Goal: Task Accomplishment & Management: Manage account settings

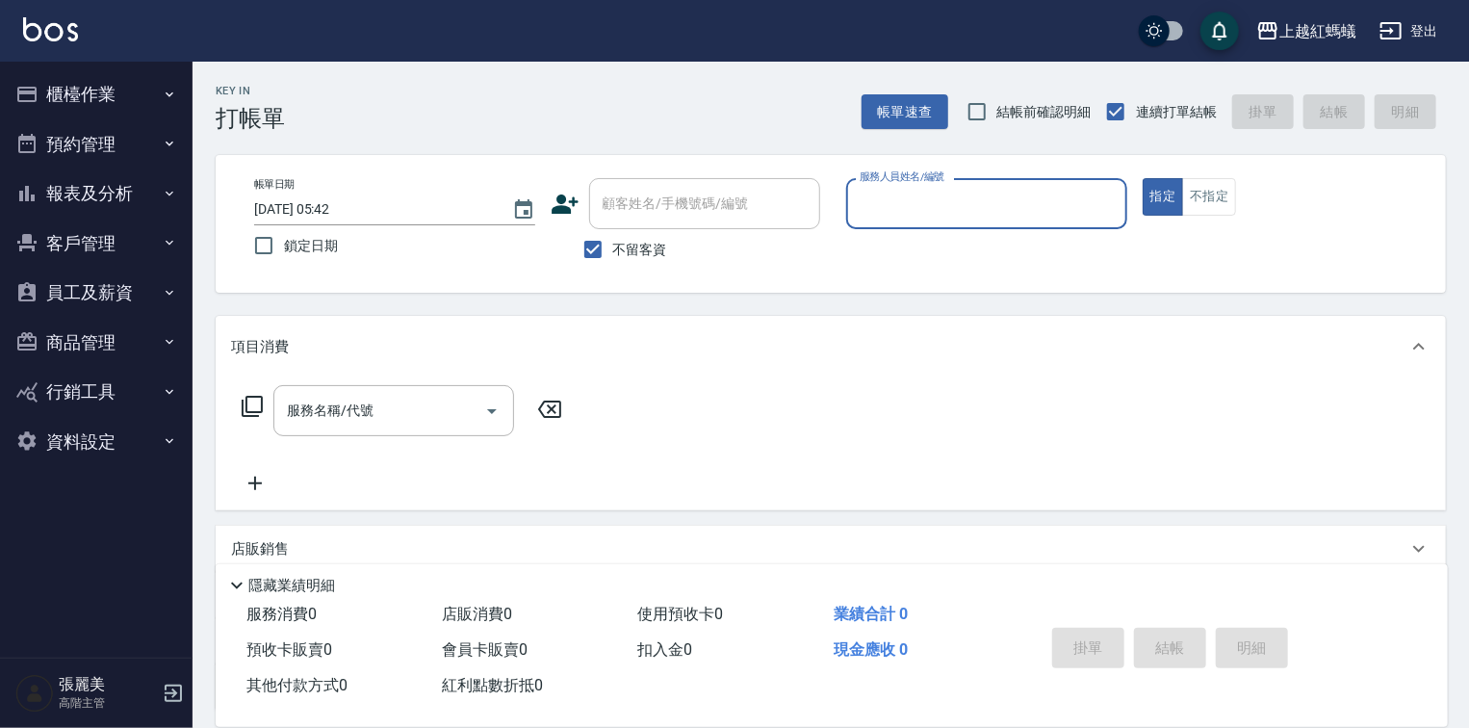
click at [81, 90] on button "櫃檯作業" at bounding box center [96, 94] width 177 height 50
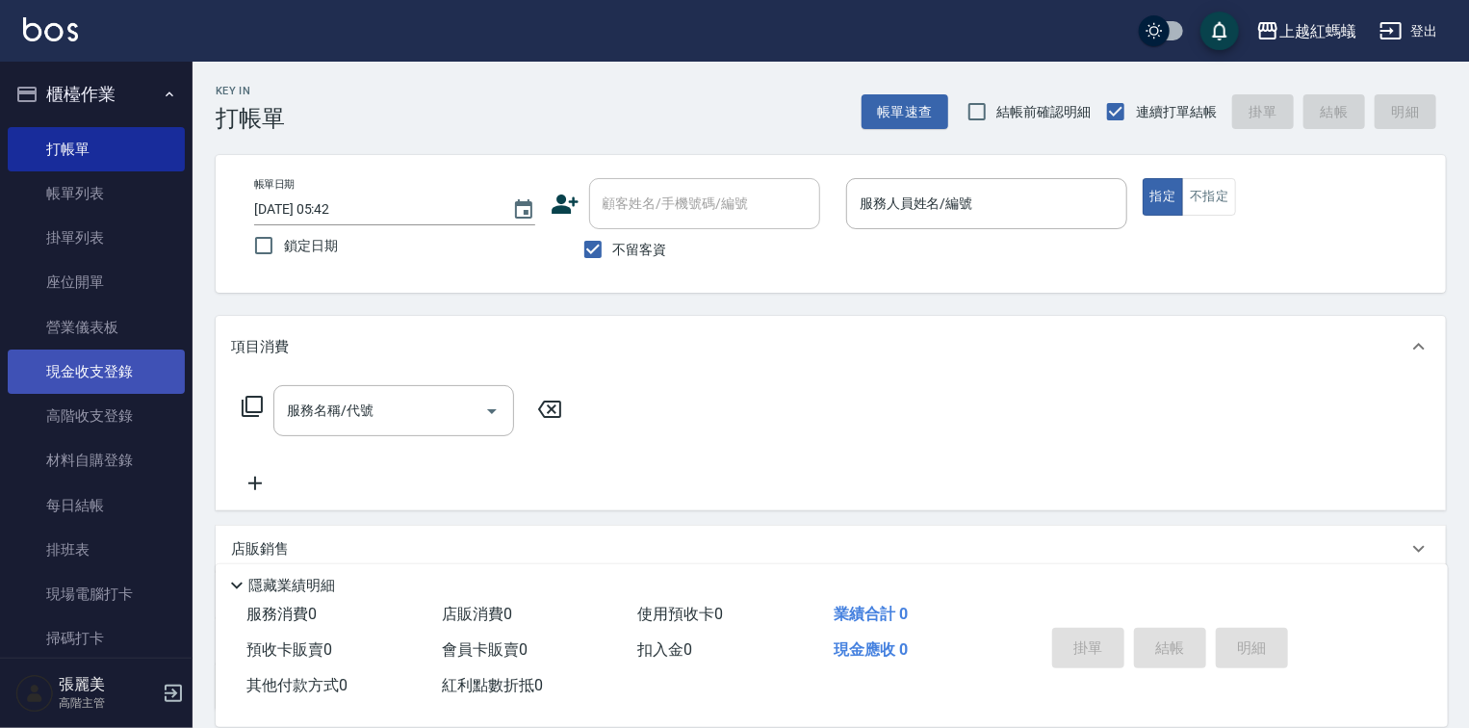
click at [116, 374] on link "現金收支登錄" at bounding box center [96, 372] width 177 height 44
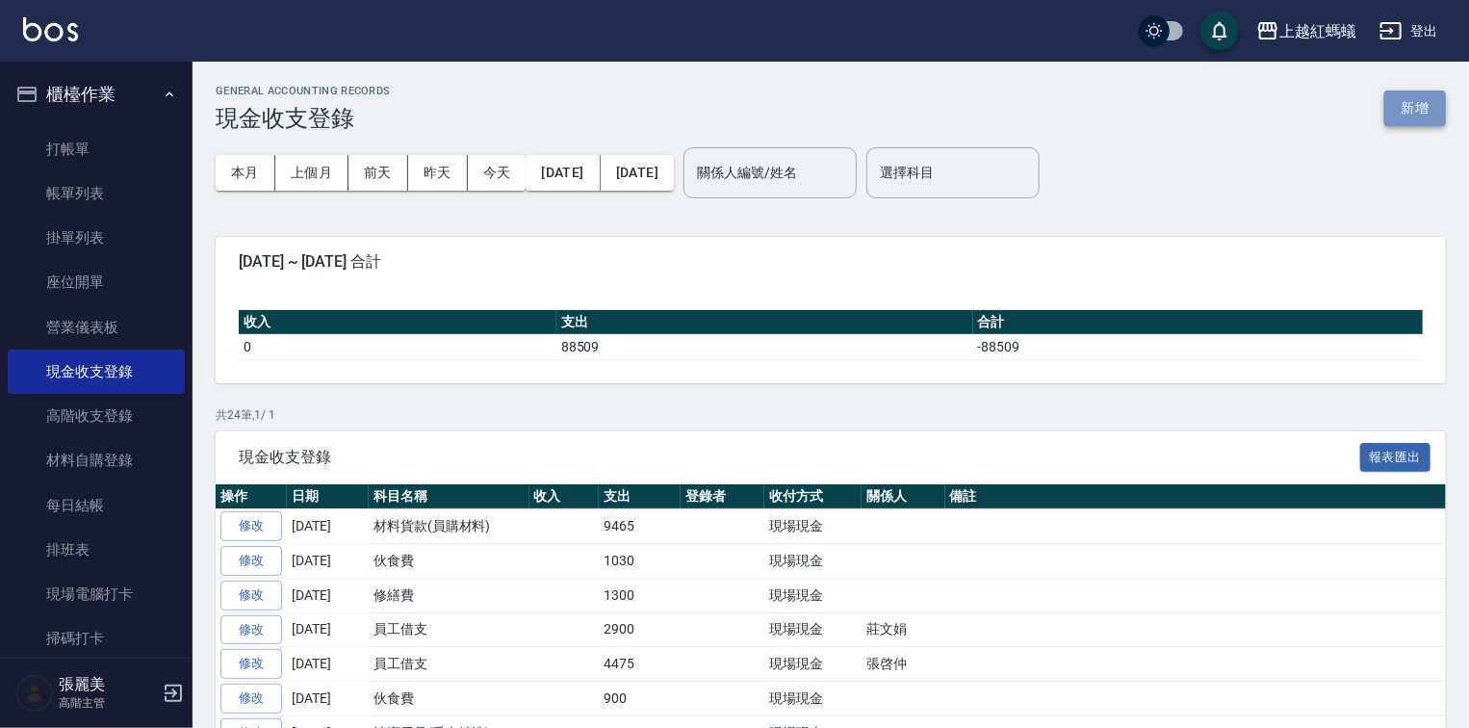
click at [1396, 103] on button "新增" at bounding box center [1416, 109] width 62 height 36
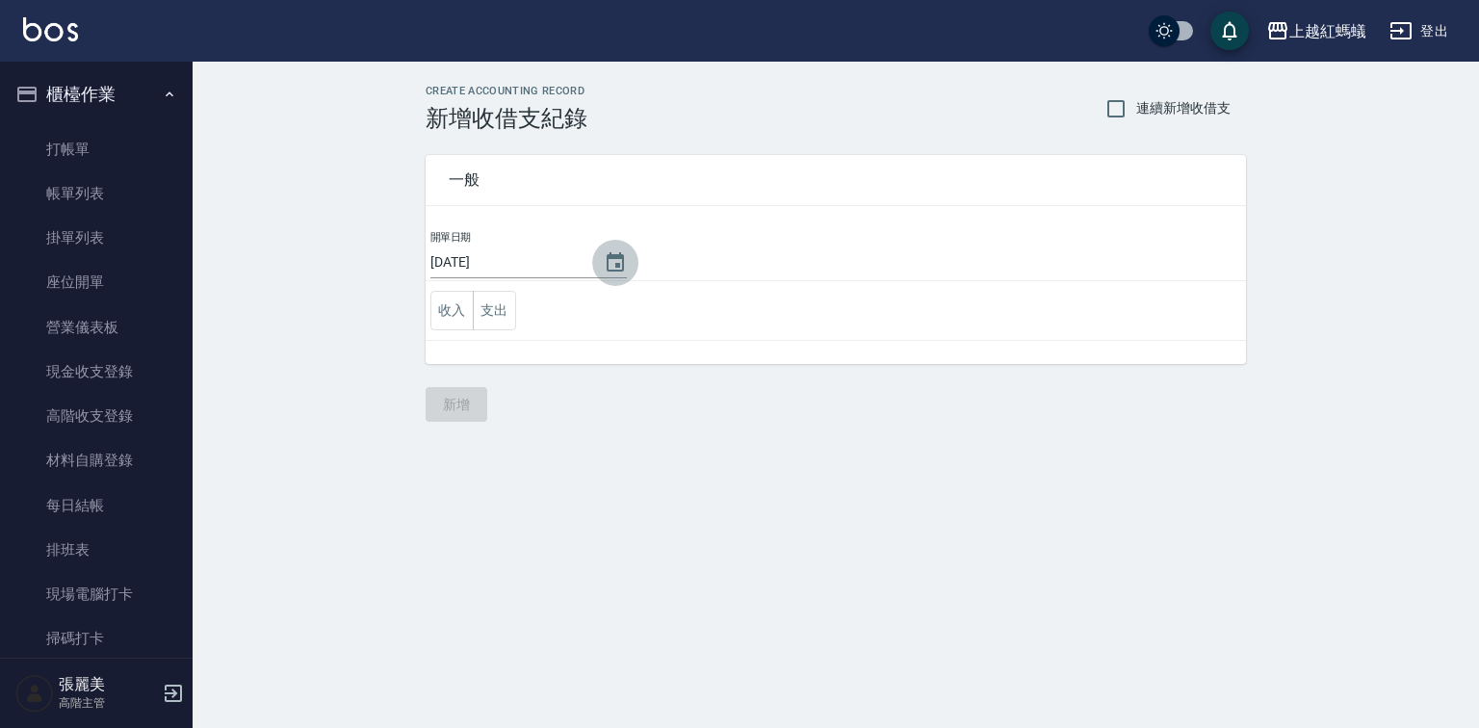
click at [612, 263] on icon "Choose date, selected date is 2025-10-12" at bounding box center [615, 261] width 17 height 19
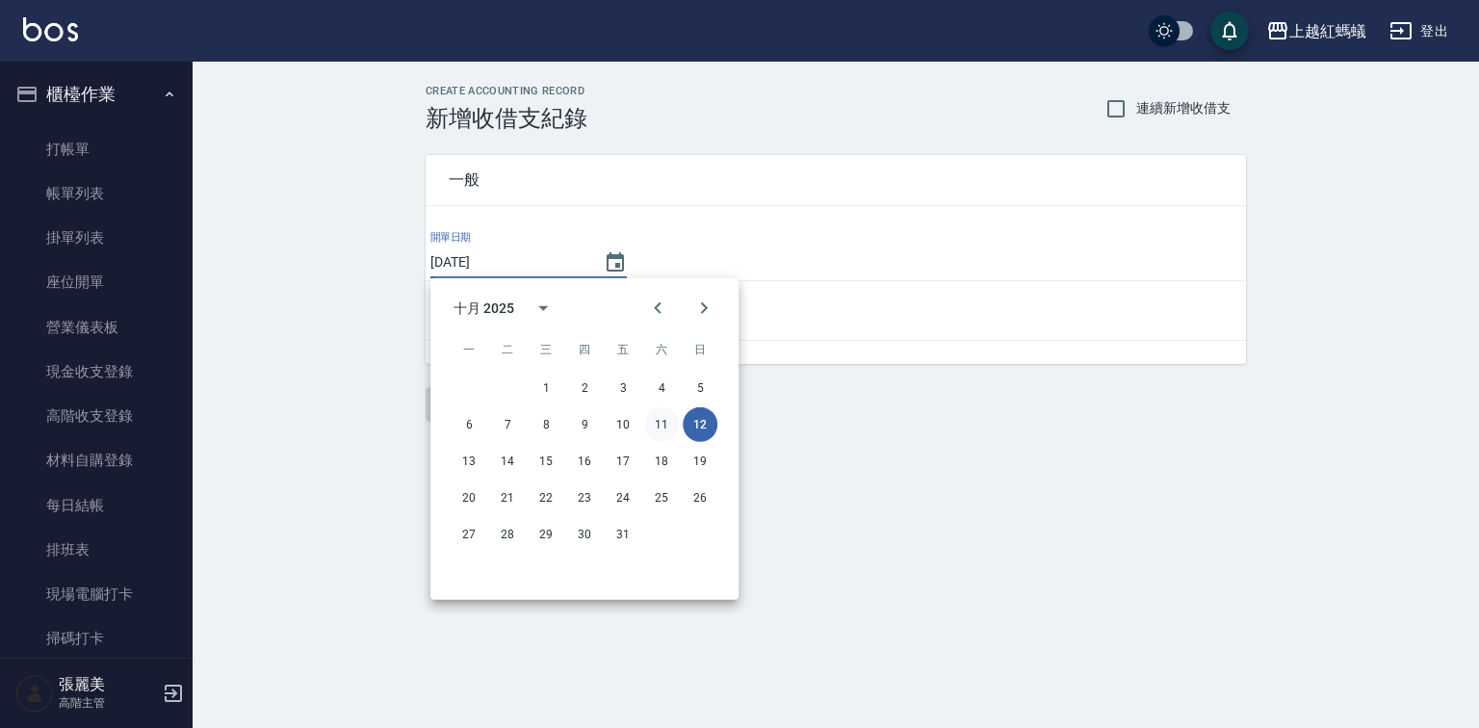
click at [662, 421] on button "11" at bounding box center [661, 424] width 35 height 35
type input "[DATE]"
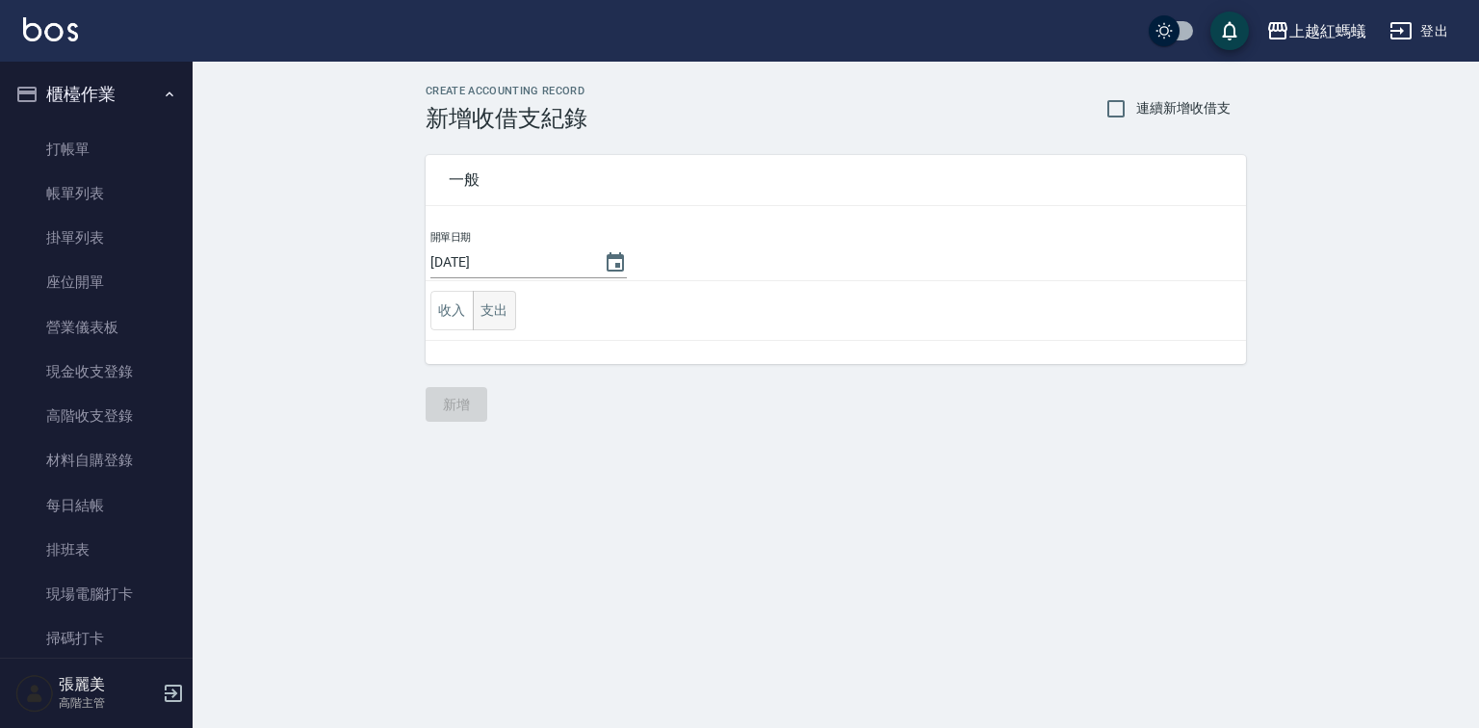
click at [485, 306] on button "支出" at bounding box center [494, 310] width 43 height 39
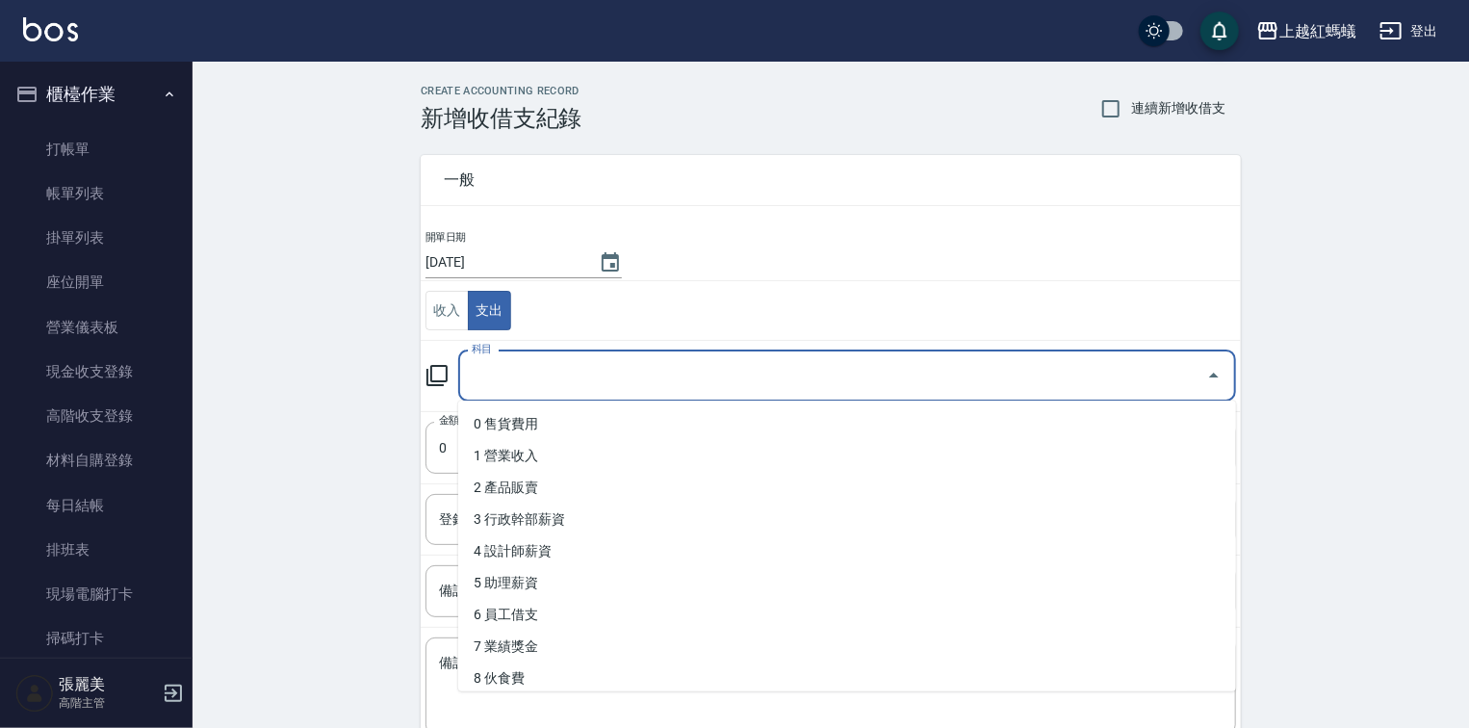
click at [524, 379] on input "科目" at bounding box center [833, 376] width 732 height 34
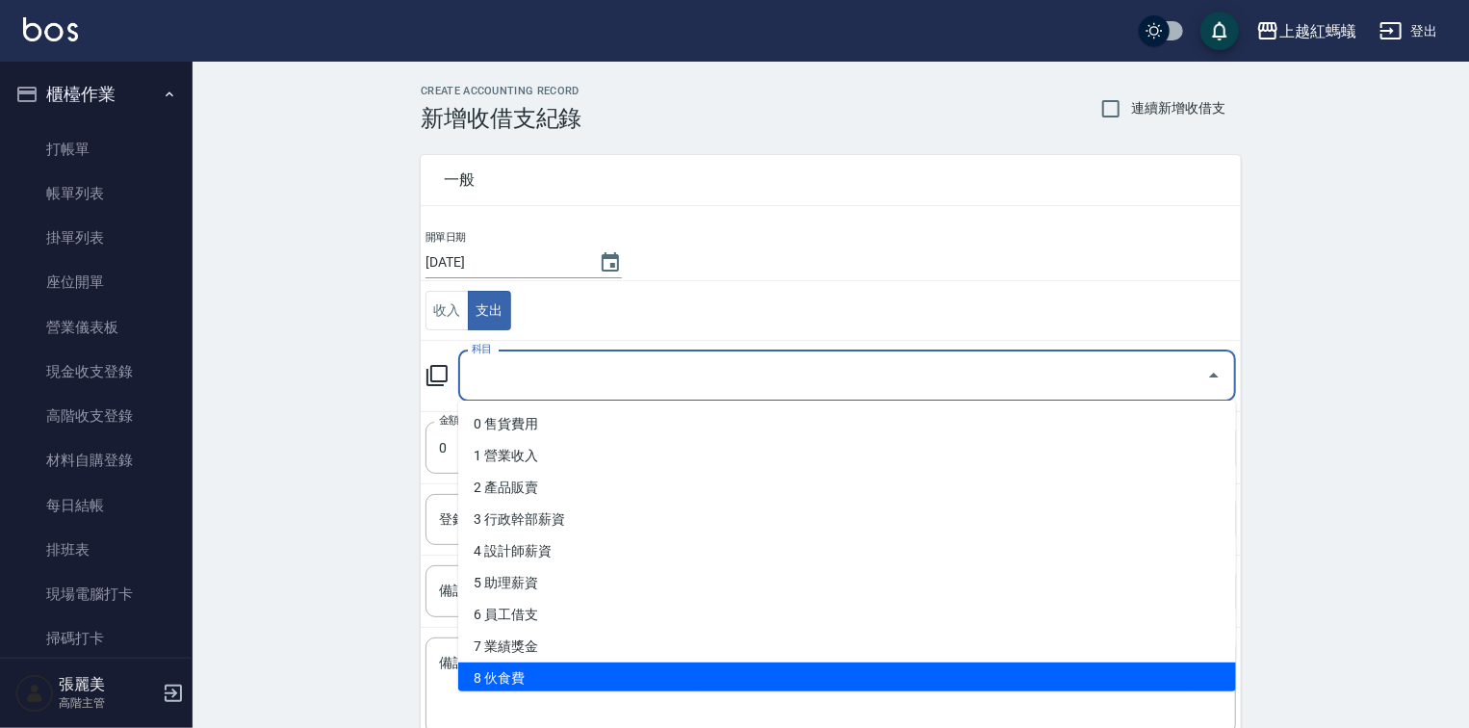
click at [547, 678] on li "8 伙食費" at bounding box center [847, 678] width 778 height 32
type input "8 伙食費"
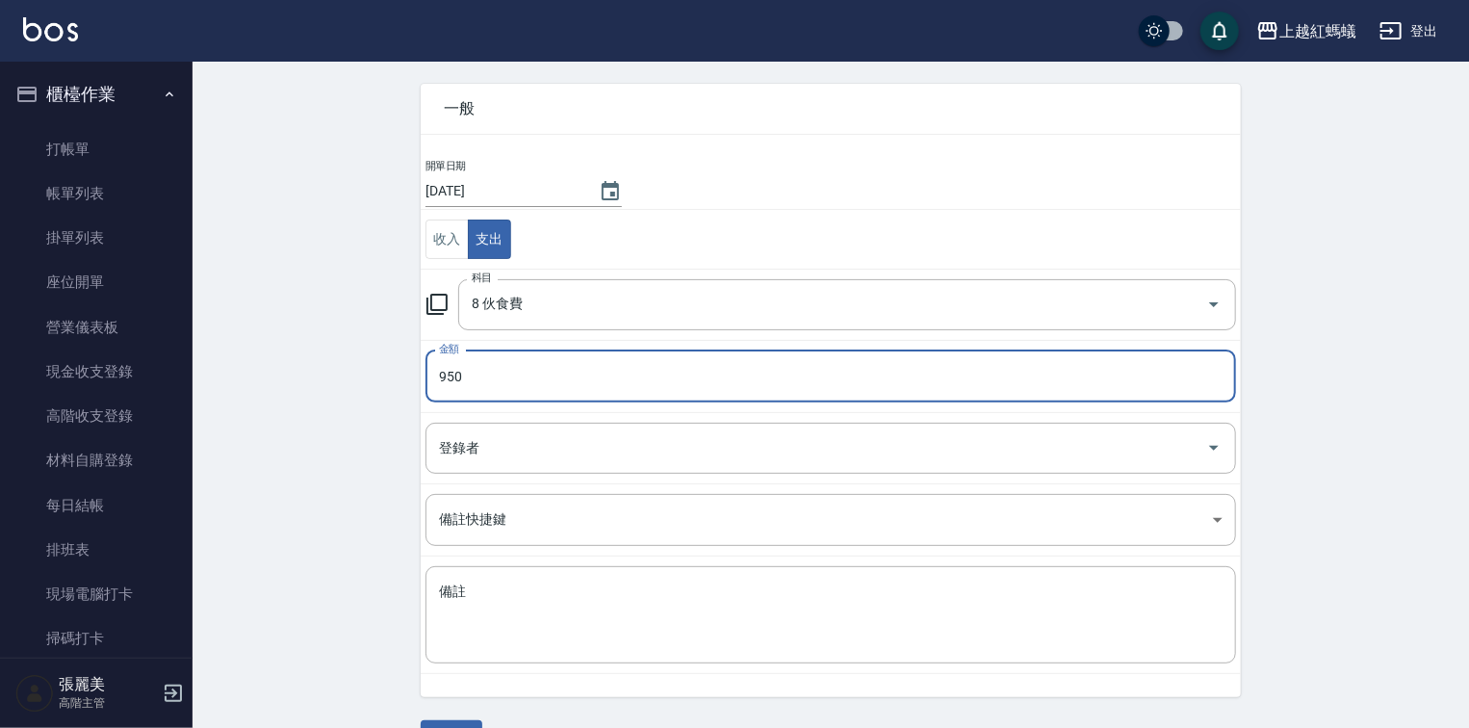
scroll to position [119, 0]
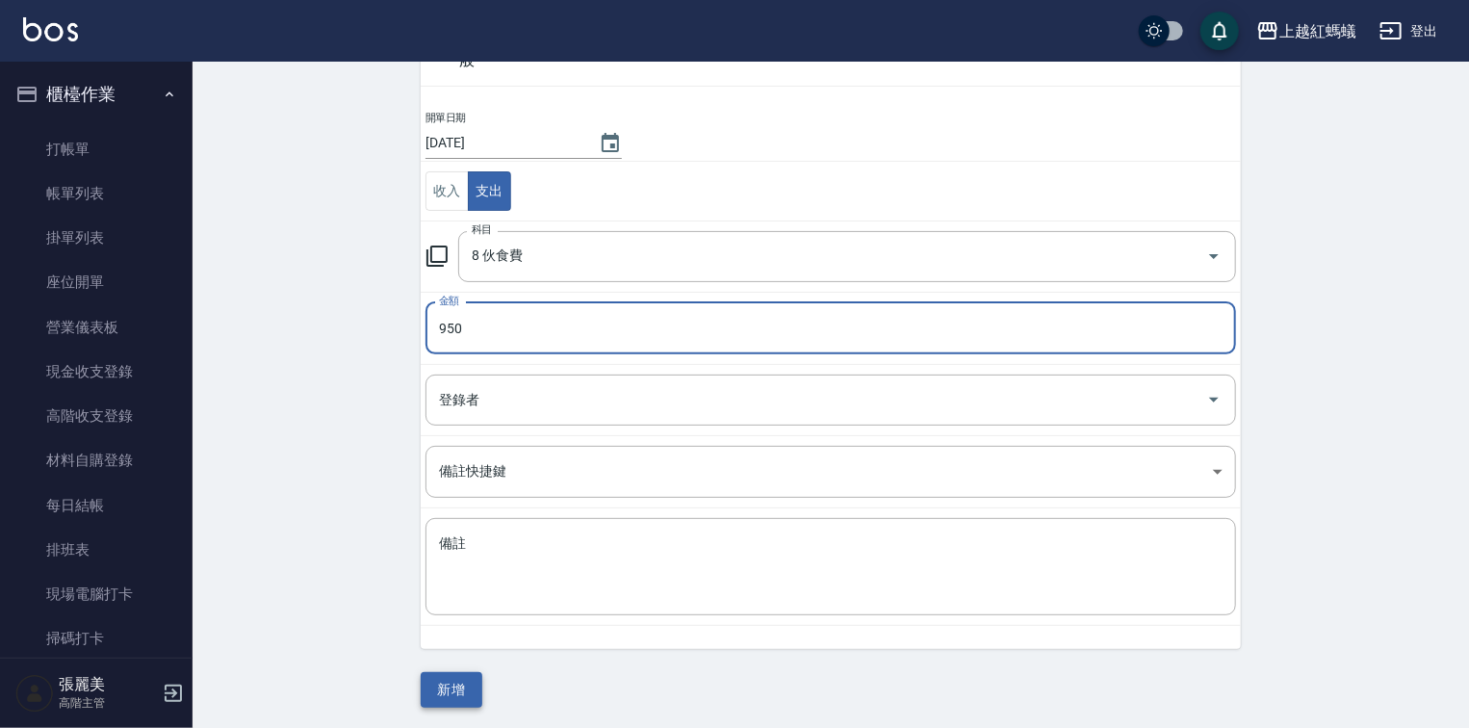
type input "950"
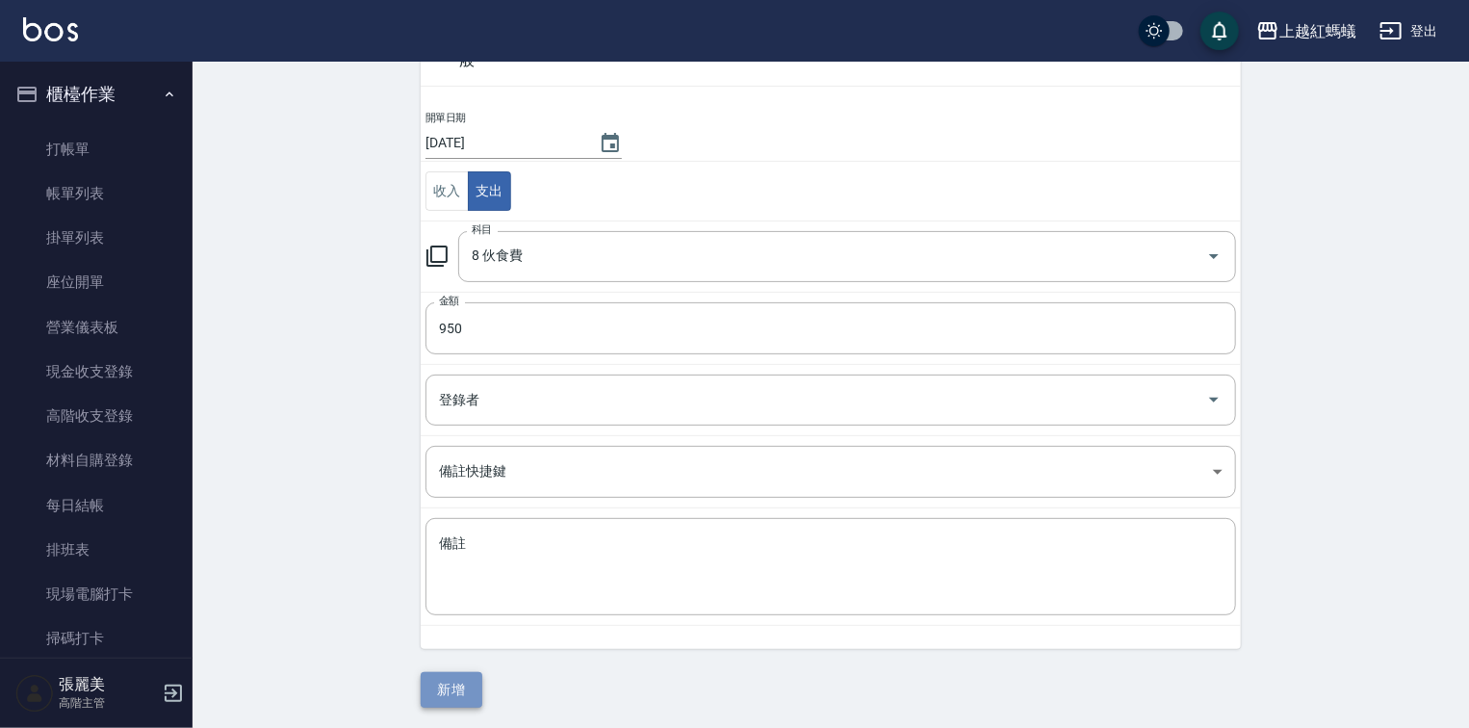
click at [468, 688] on button "新增" at bounding box center [452, 690] width 62 height 36
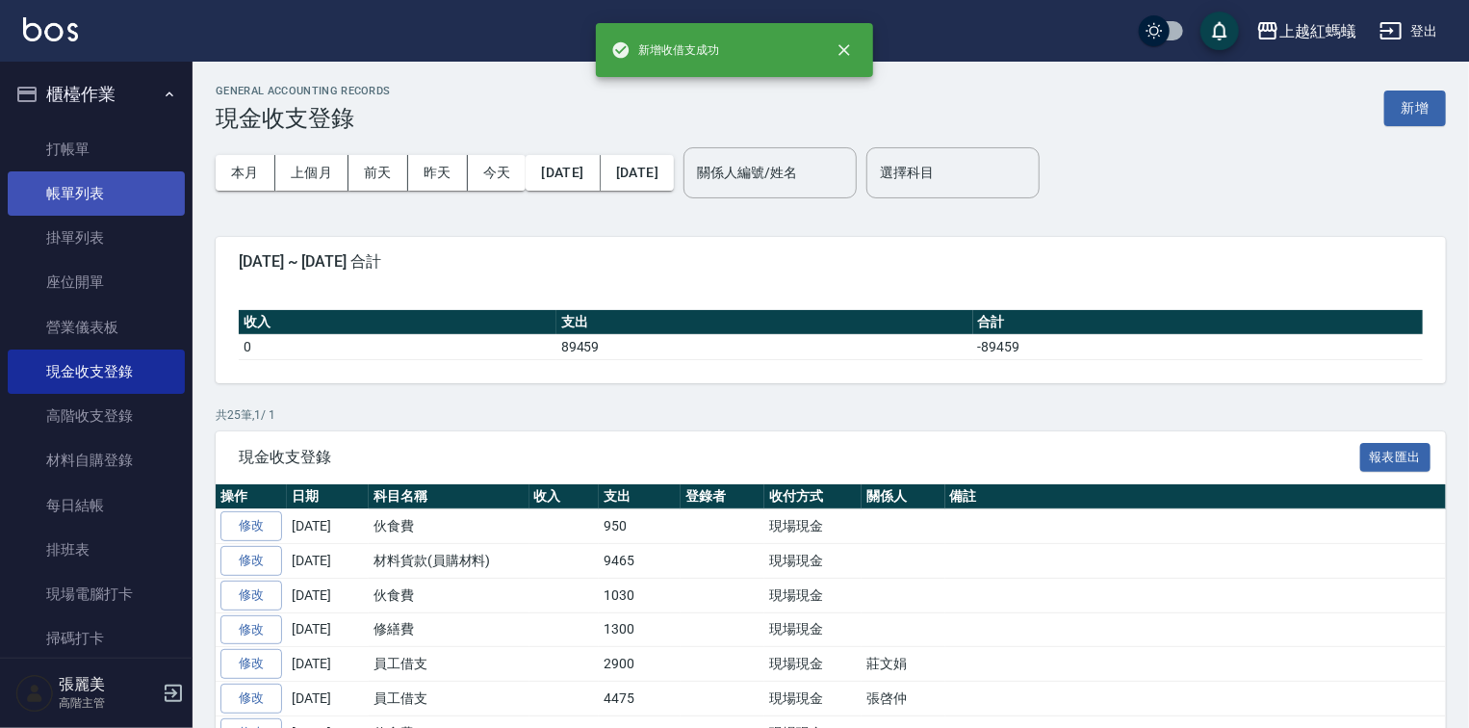
click at [97, 196] on link "帳單列表" at bounding box center [96, 193] width 177 height 44
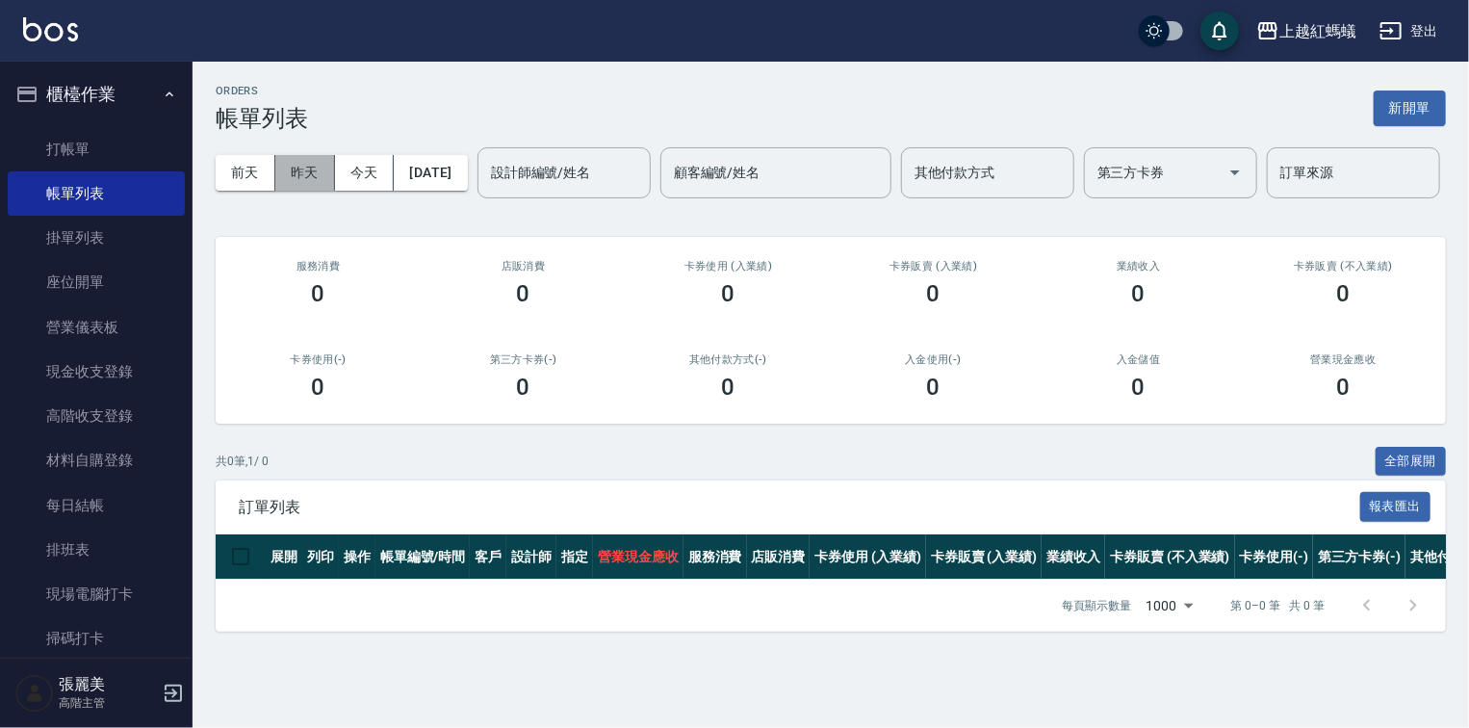
click at [312, 173] on button "昨天" at bounding box center [305, 173] width 60 height 36
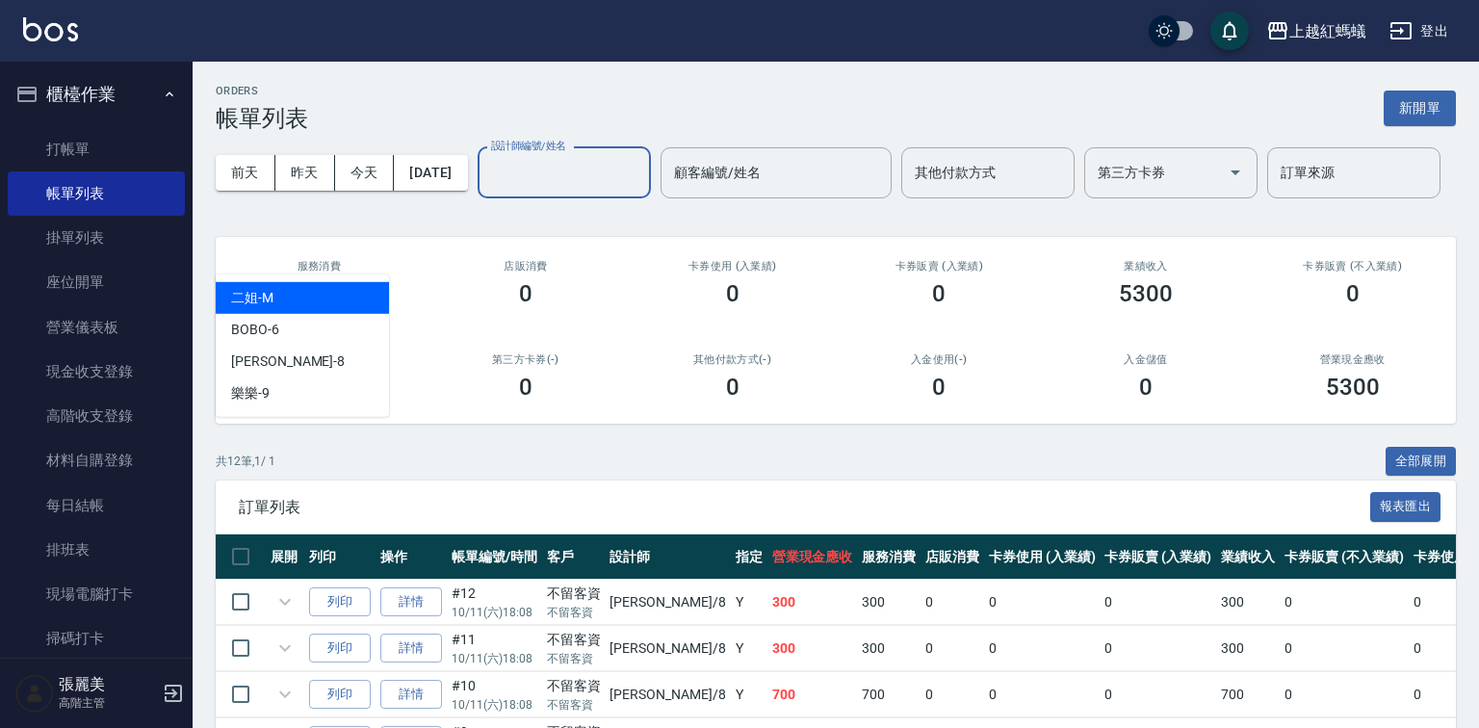
click at [486, 190] on input "設計師編號/姓名" at bounding box center [564, 173] width 156 height 34
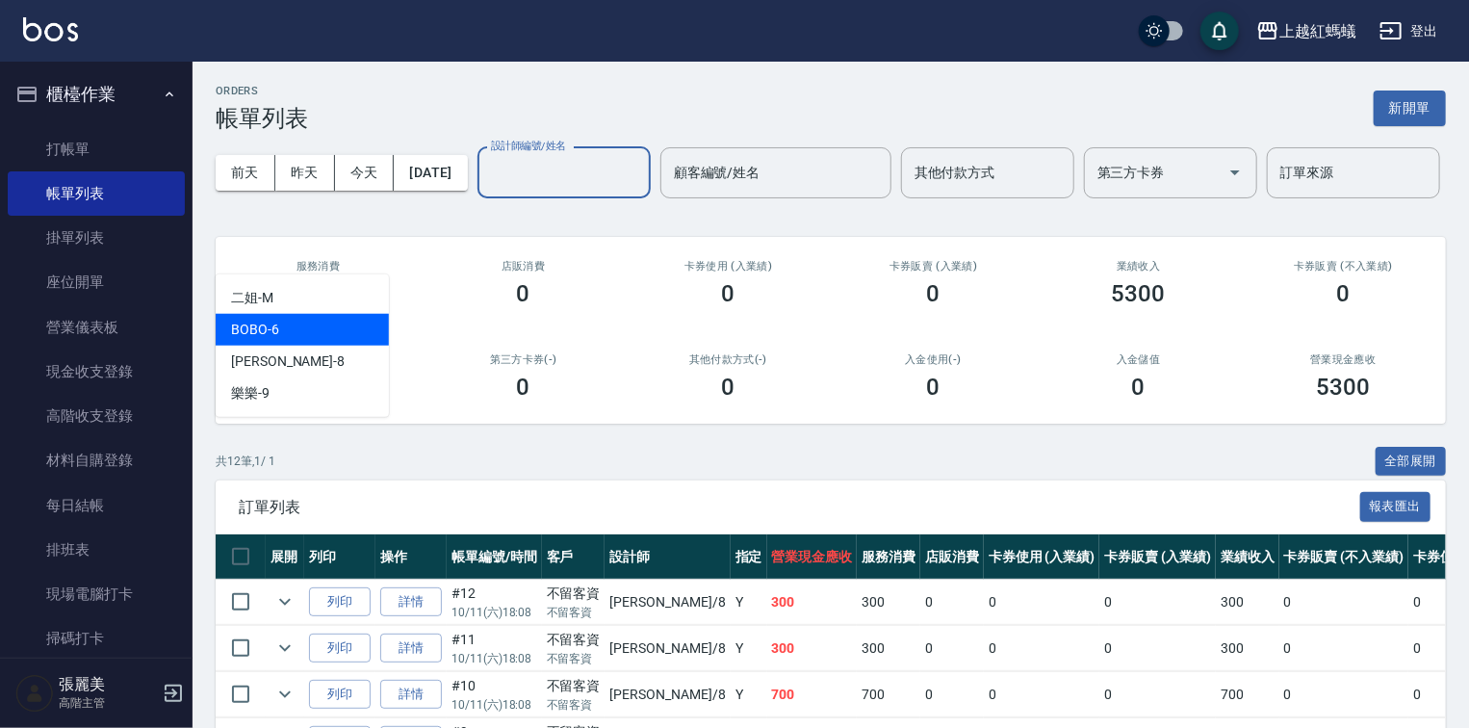
click at [323, 323] on div "BOBO -6" at bounding box center [302, 330] width 173 height 32
type input "BOBO-6"
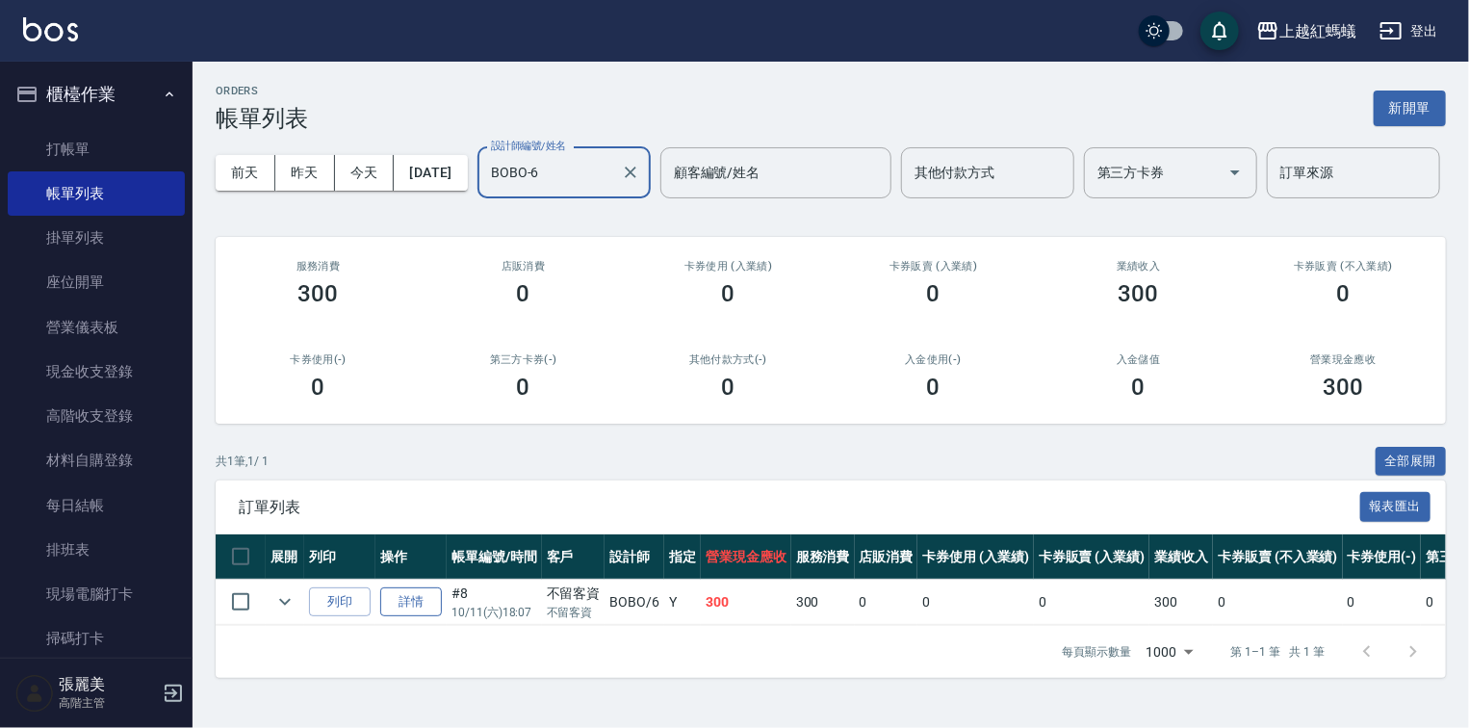
click at [422, 617] on link "詳情" at bounding box center [411, 602] width 62 height 30
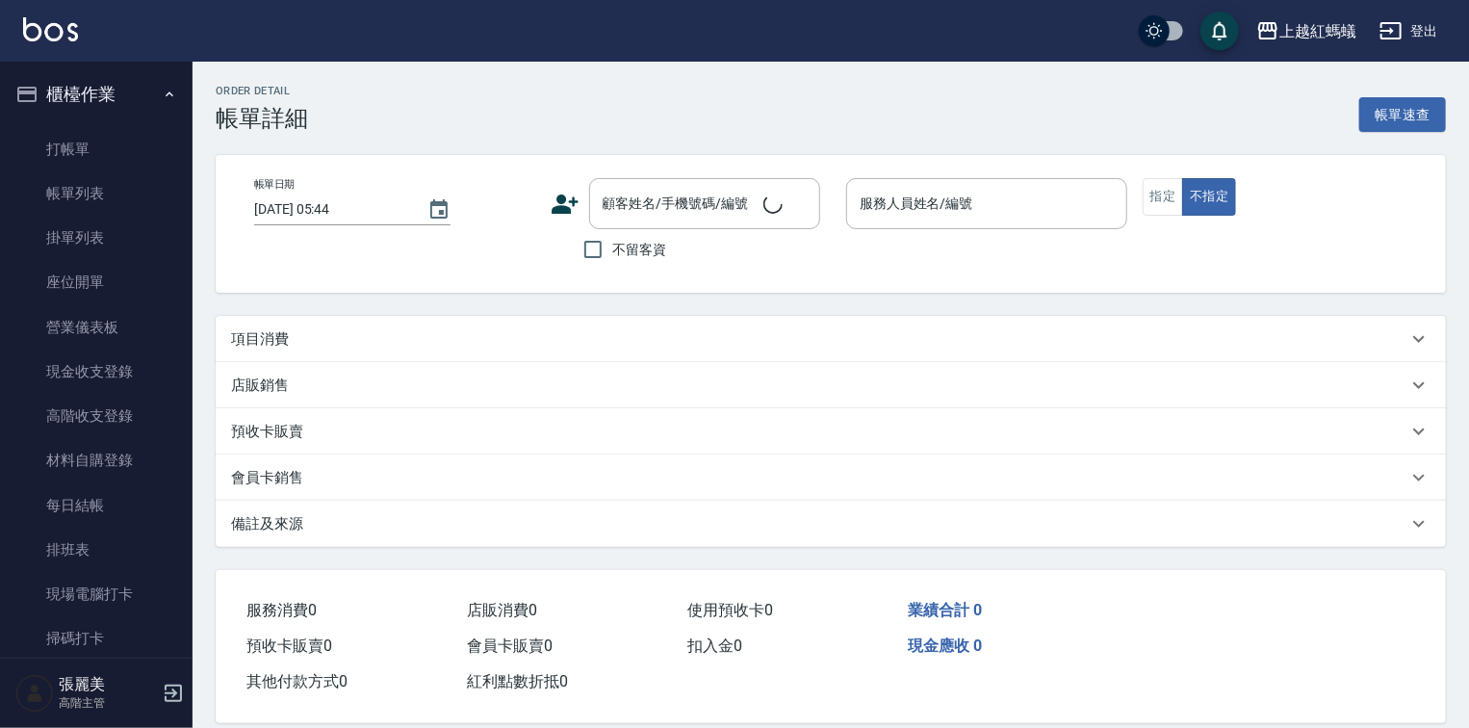
type input "2025/10/11 18:07"
checkbox input "true"
type input "BOBO-6"
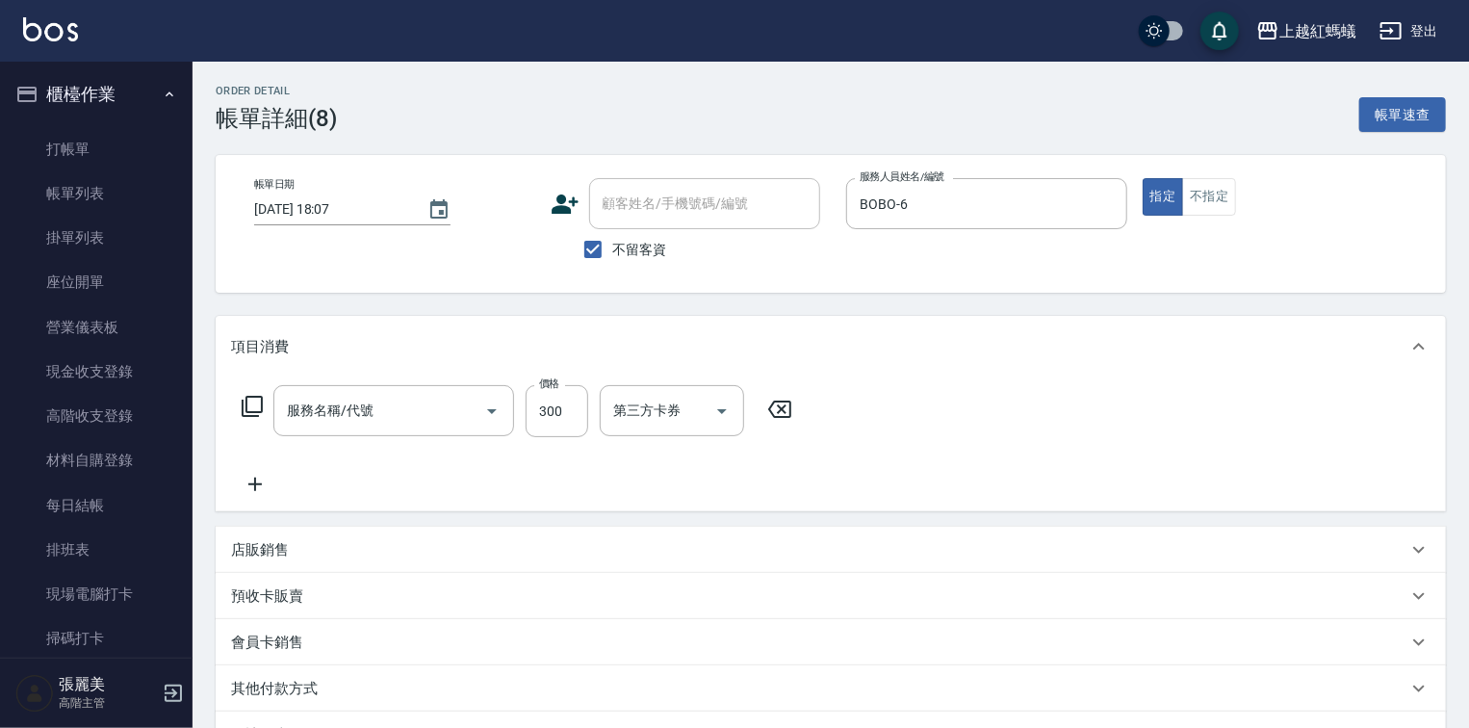
type input "健康洗髮(大人)(201)"
click at [547, 396] on input "300" at bounding box center [557, 411] width 63 height 52
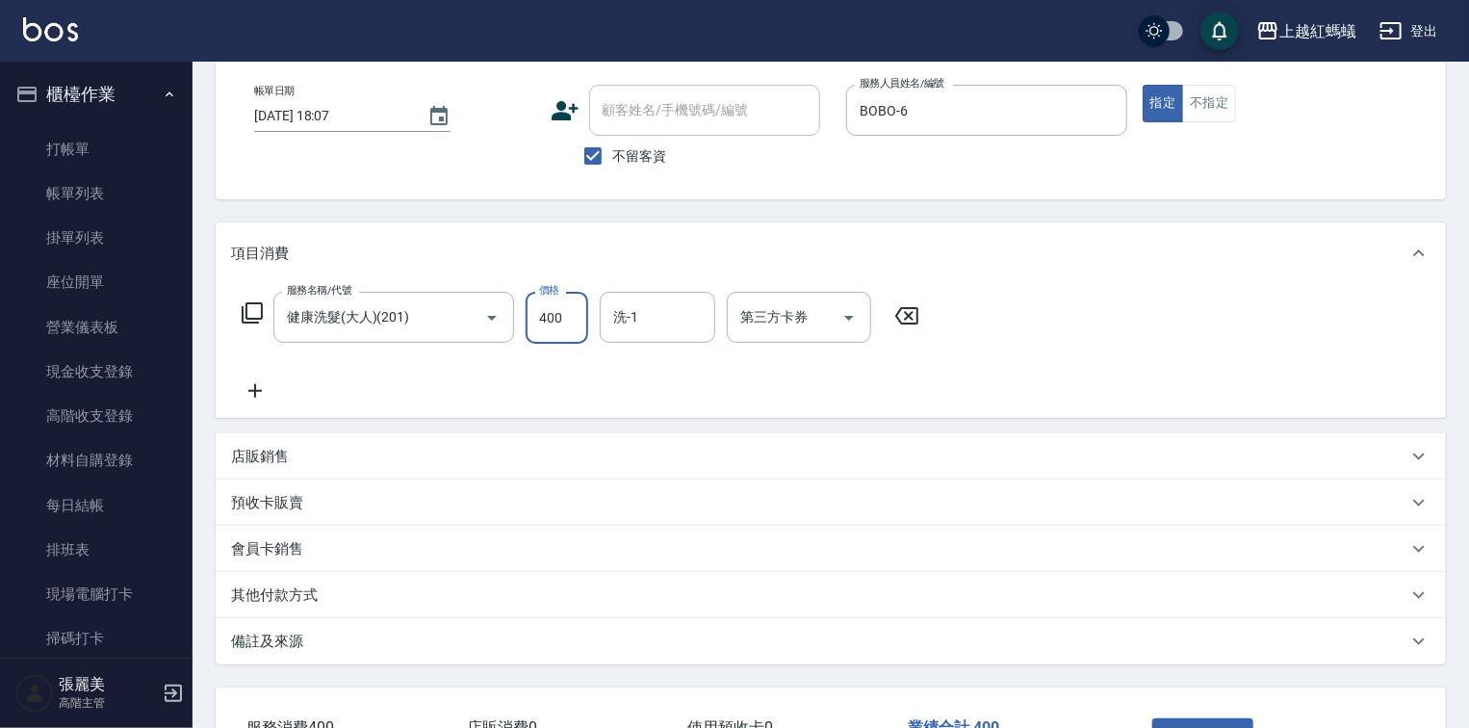
scroll to position [235, 0]
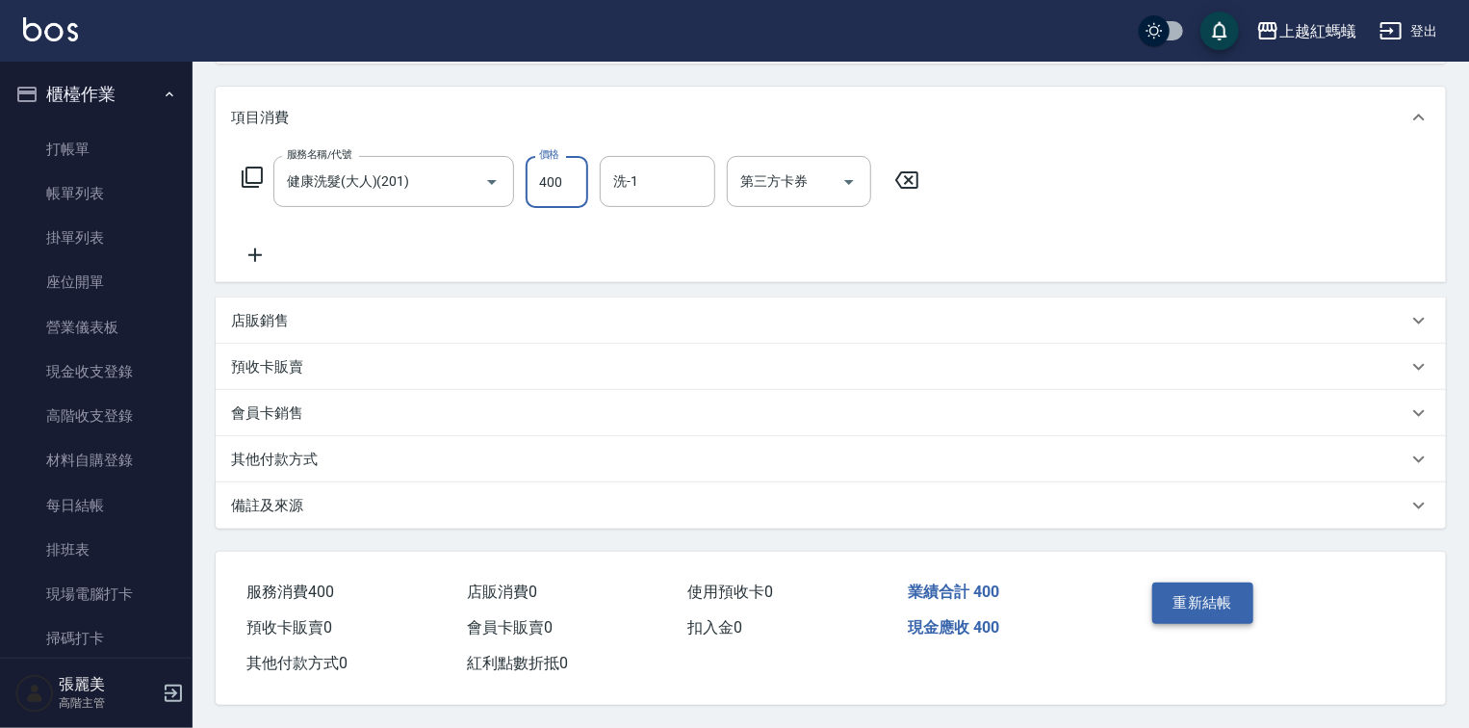
type input "400"
click at [1222, 604] on button "重新結帳" at bounding box center [1204, 603] width 102 height 40
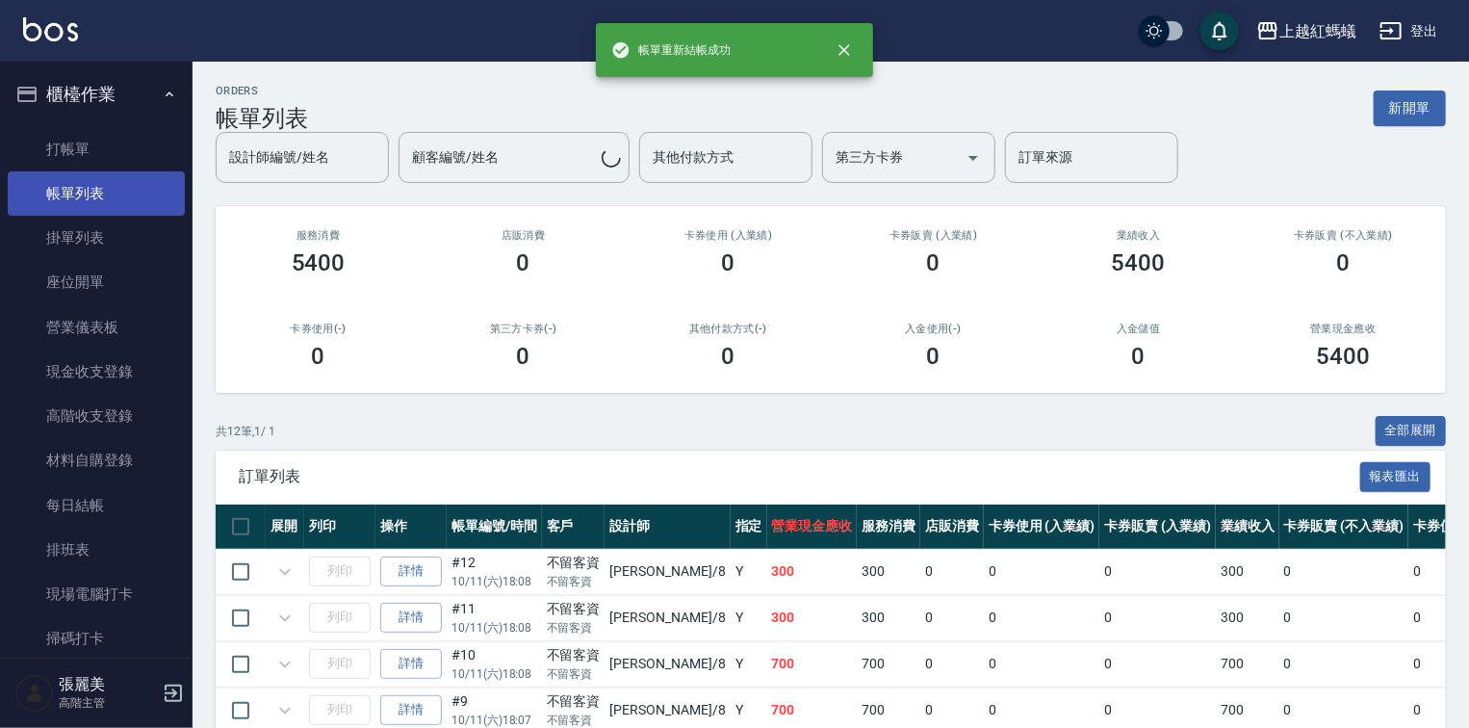
click at [84, 192] on link "帳單列表" at bounding box center [96, 193] width 177 height 44
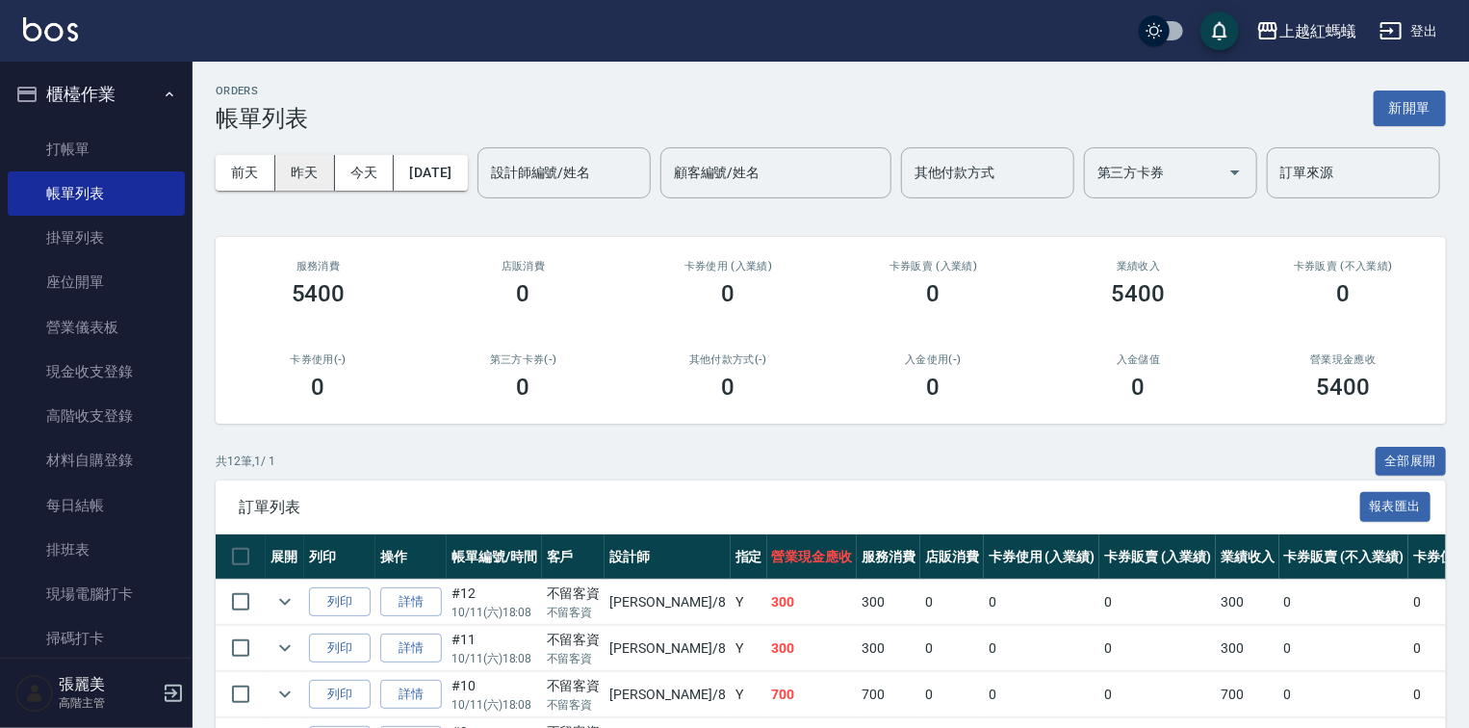
click at [311, 172] on button "昨天" at bounding box center [305, 173] width 60 height 36
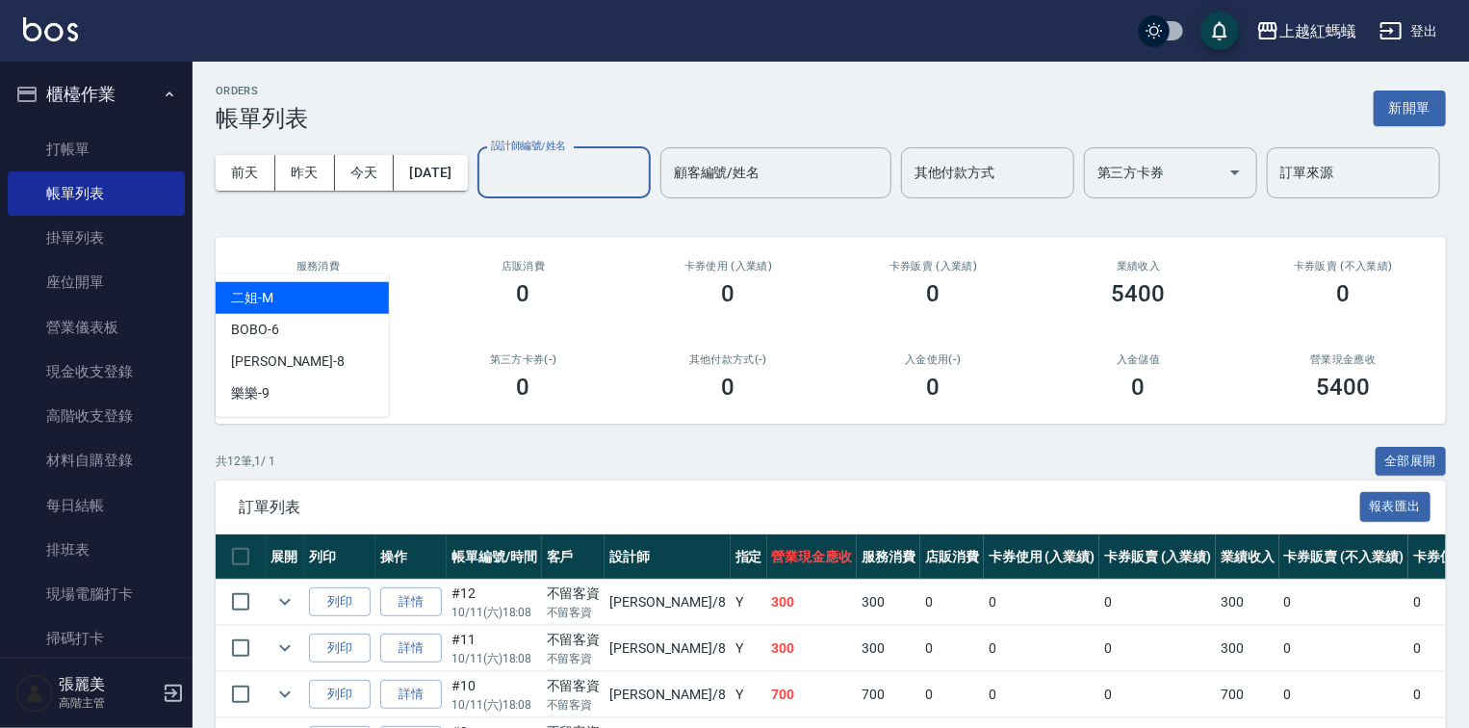
click at [486, 190] on input "設計師編號/姓名" at bounding box center [564, 173] width 156 height 34
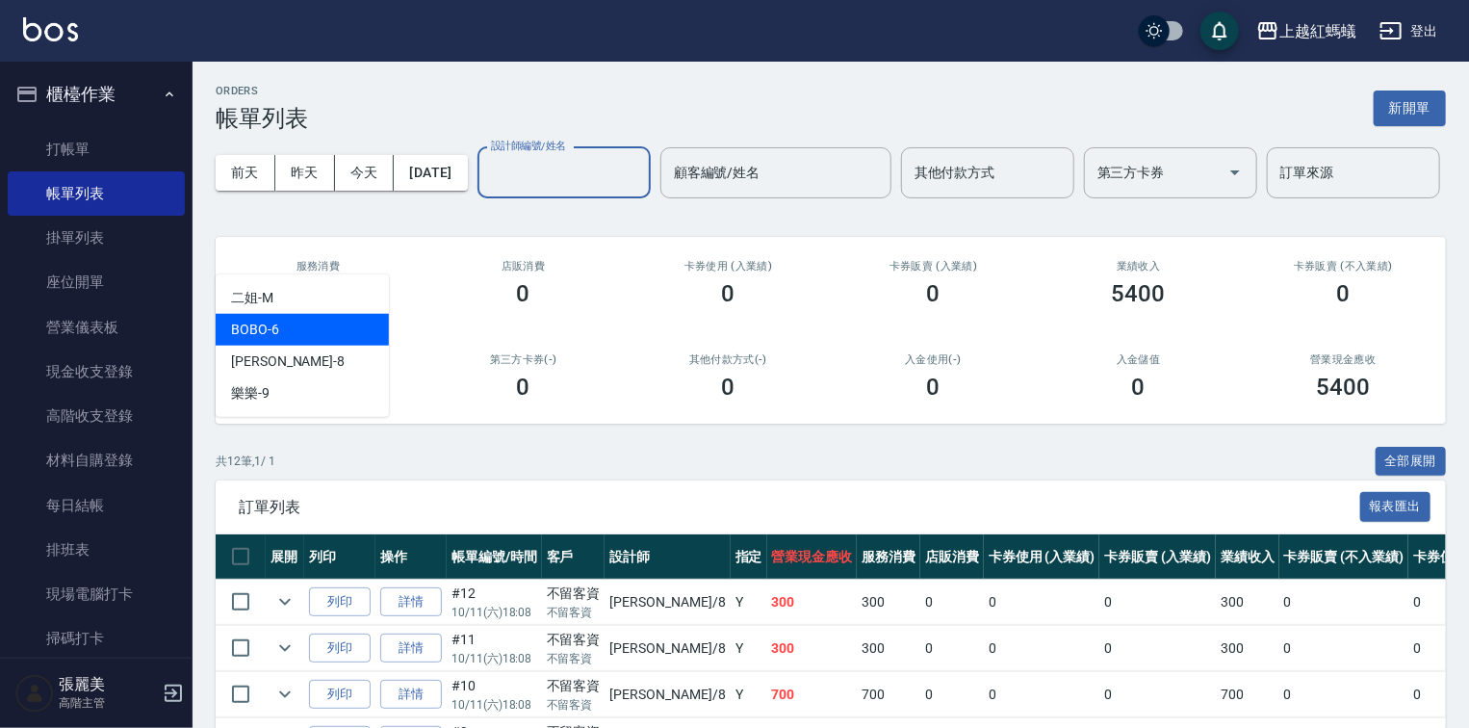
click at [299, 332] on div "BOBO -6" at bounding box center [302, 330] width 173 height 32
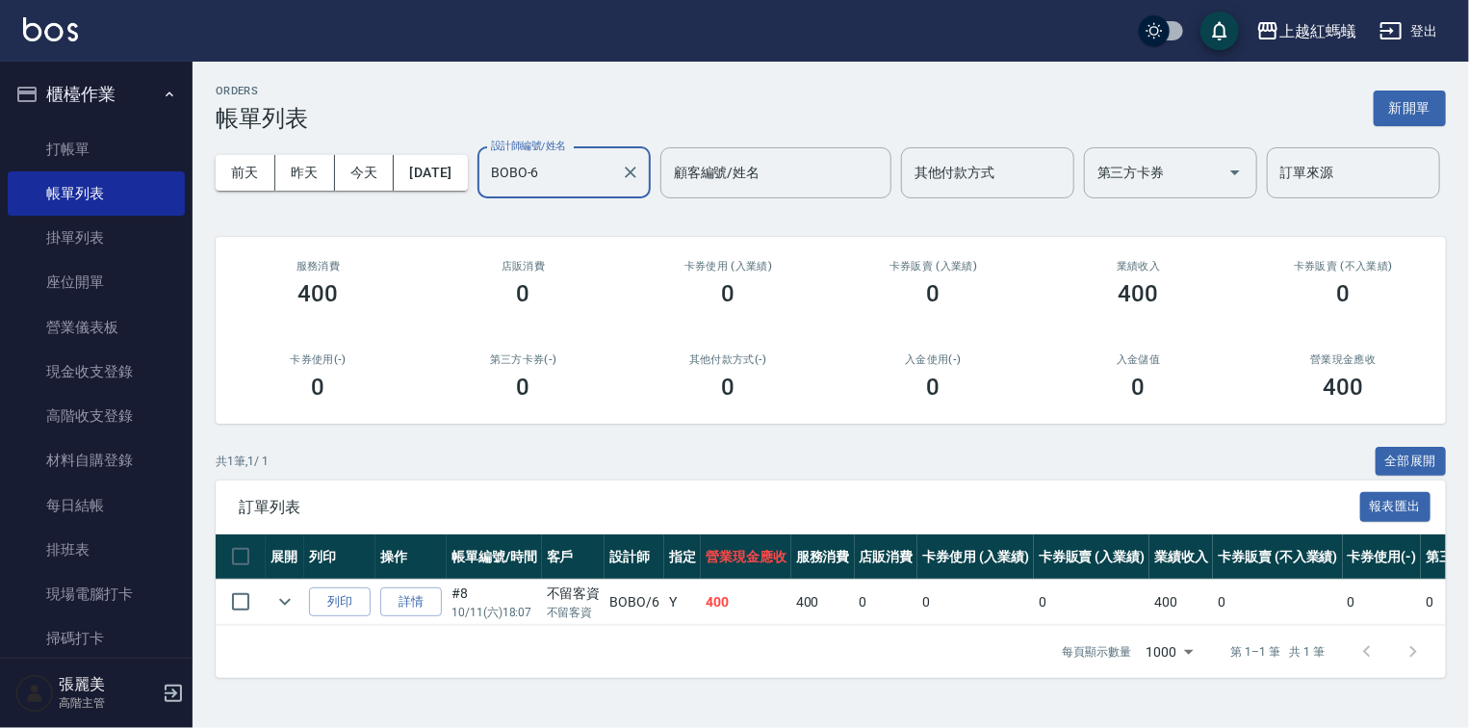
click at [486, 190] on input "BOBO-6" at bounding box center [549, 173] width 127 height 34
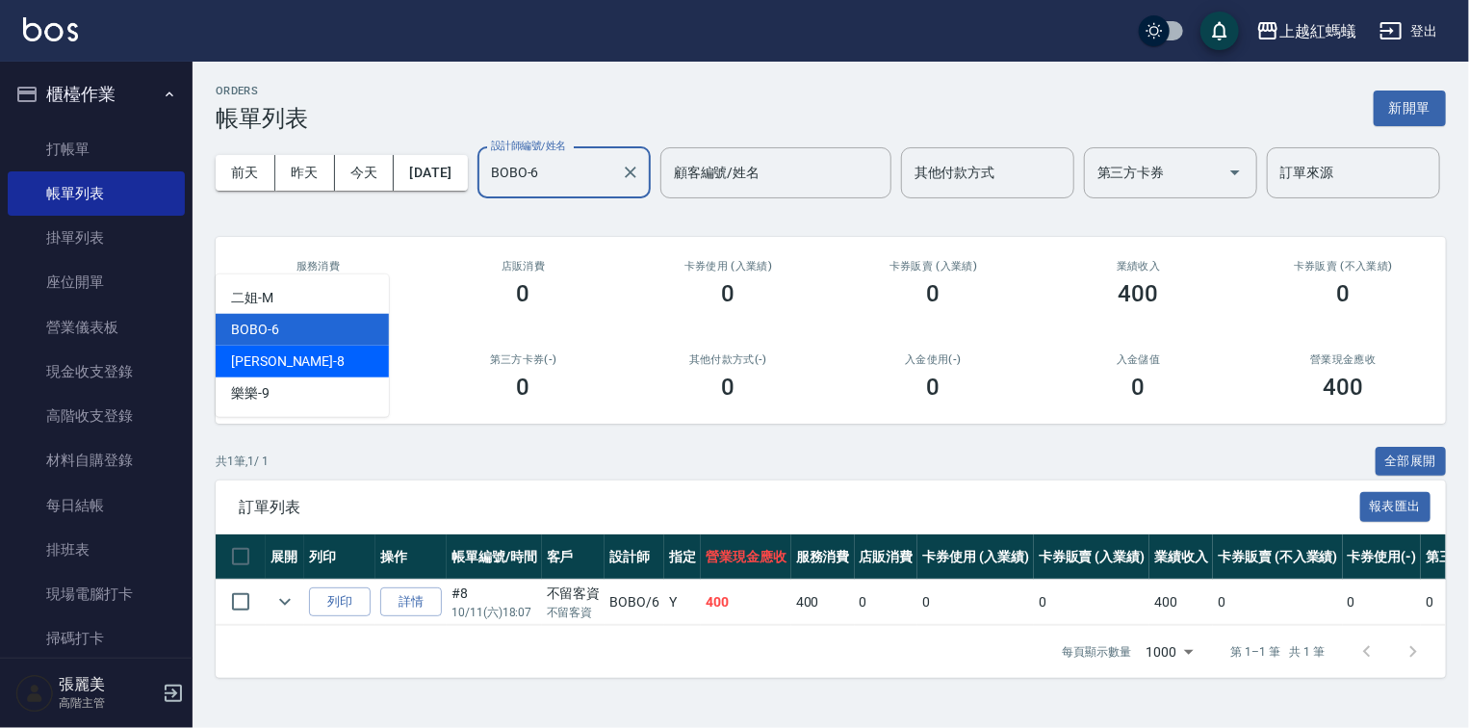
click at [296, 360] on div "張浩 -8" at bounding box center [302, 362] width 173 height 32
type input "張浩-8"
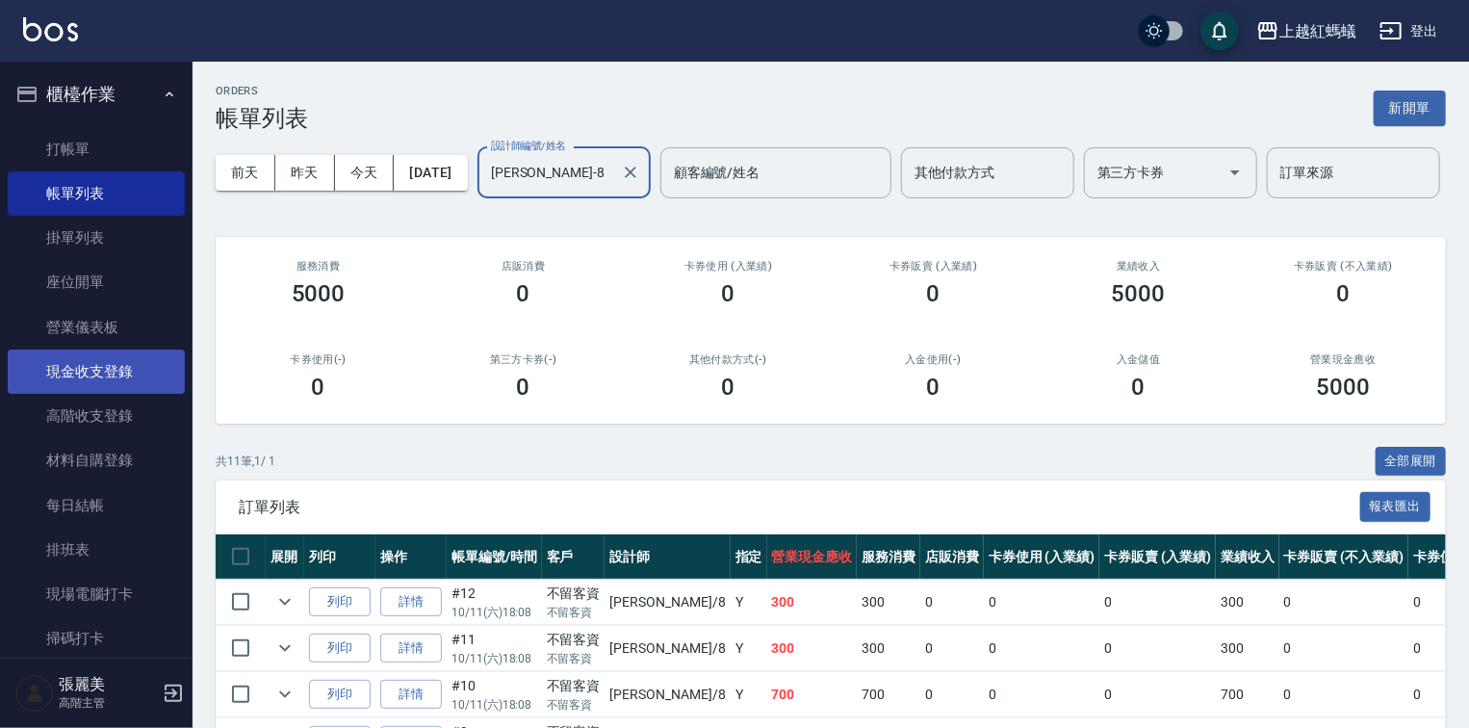
click at [103, 370] on link "現金收支登錄" at bounding box center [96, 372] width 177 height 44
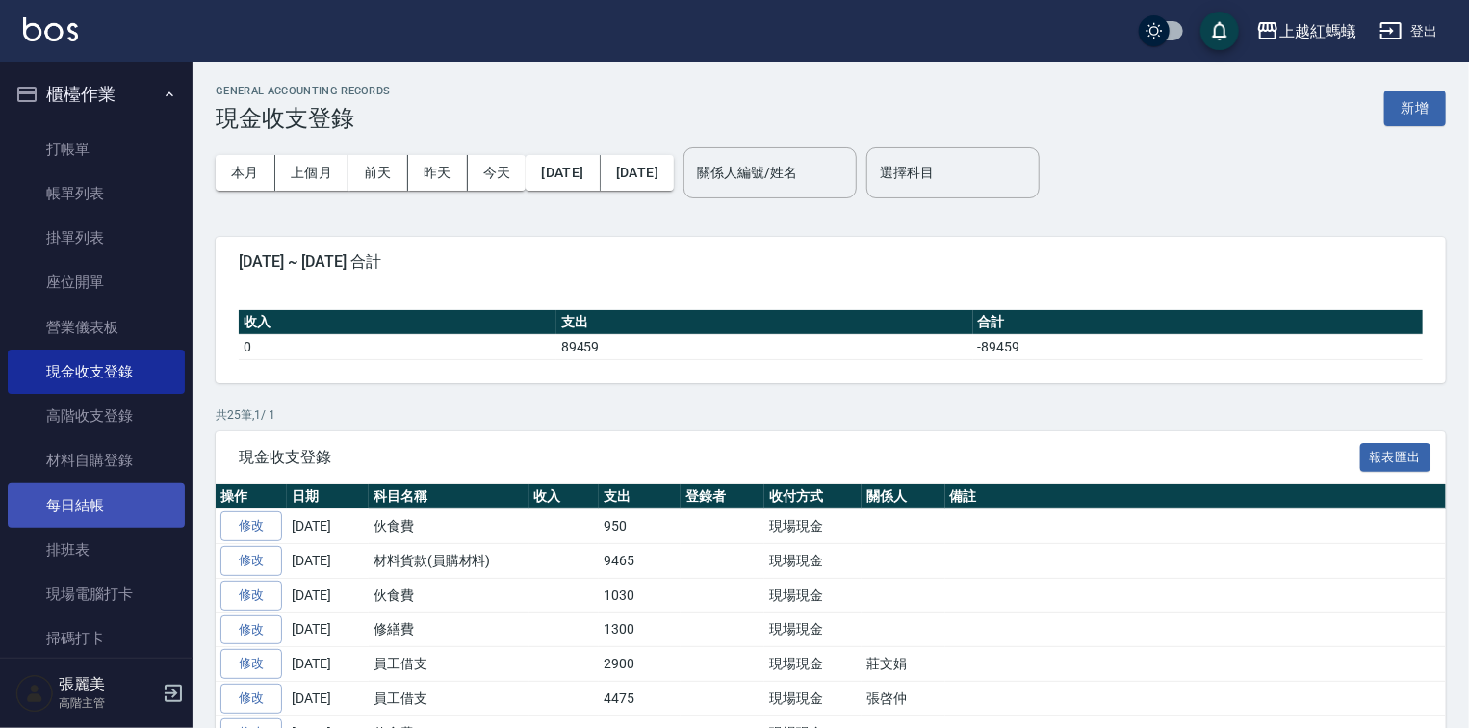
click at [80, 504] on link "每日結帳" at bounding box center [96, 505] width 177 height 44
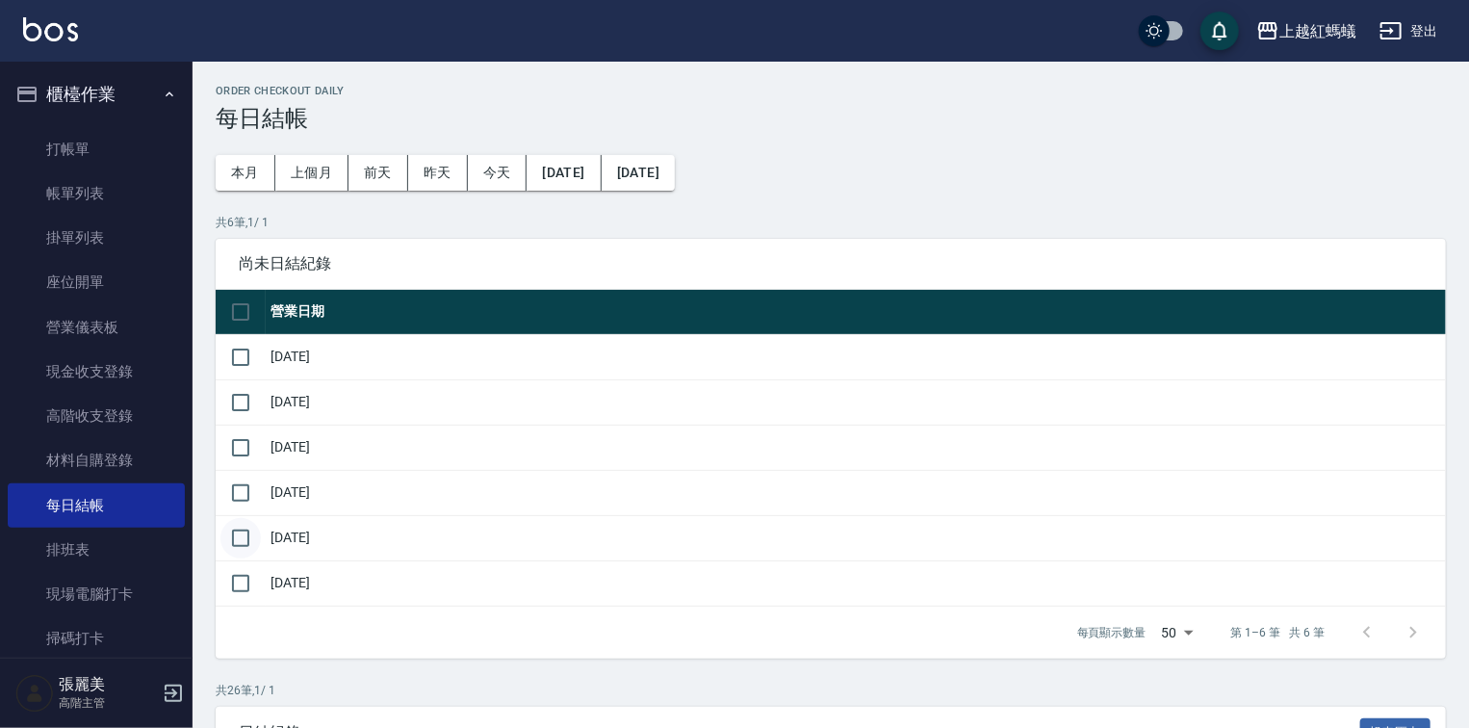
click at [241, 535] on input "checkbox" at bounding box center [241, 538] width 40 height 40
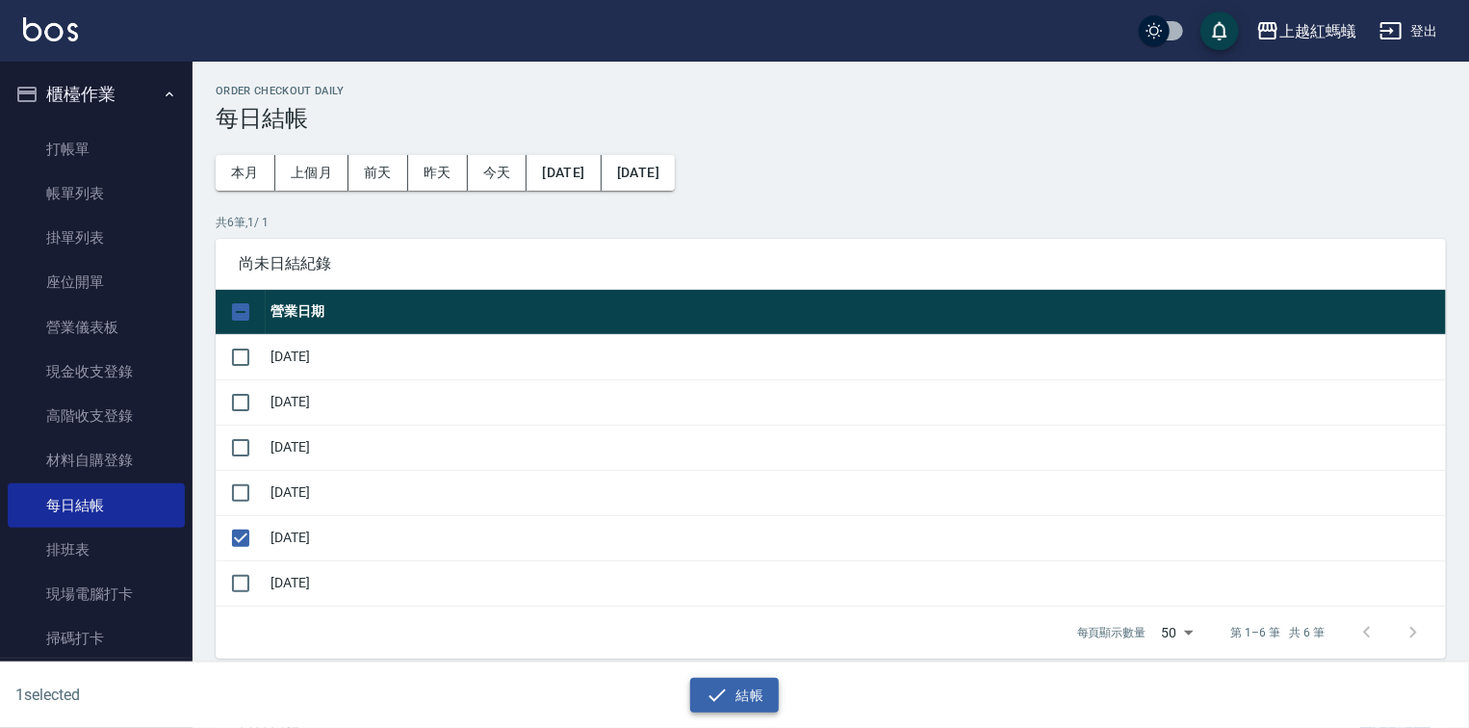
click at [749, 701] on button "結帳" at bounding box center [735, 696] width 90 height 36
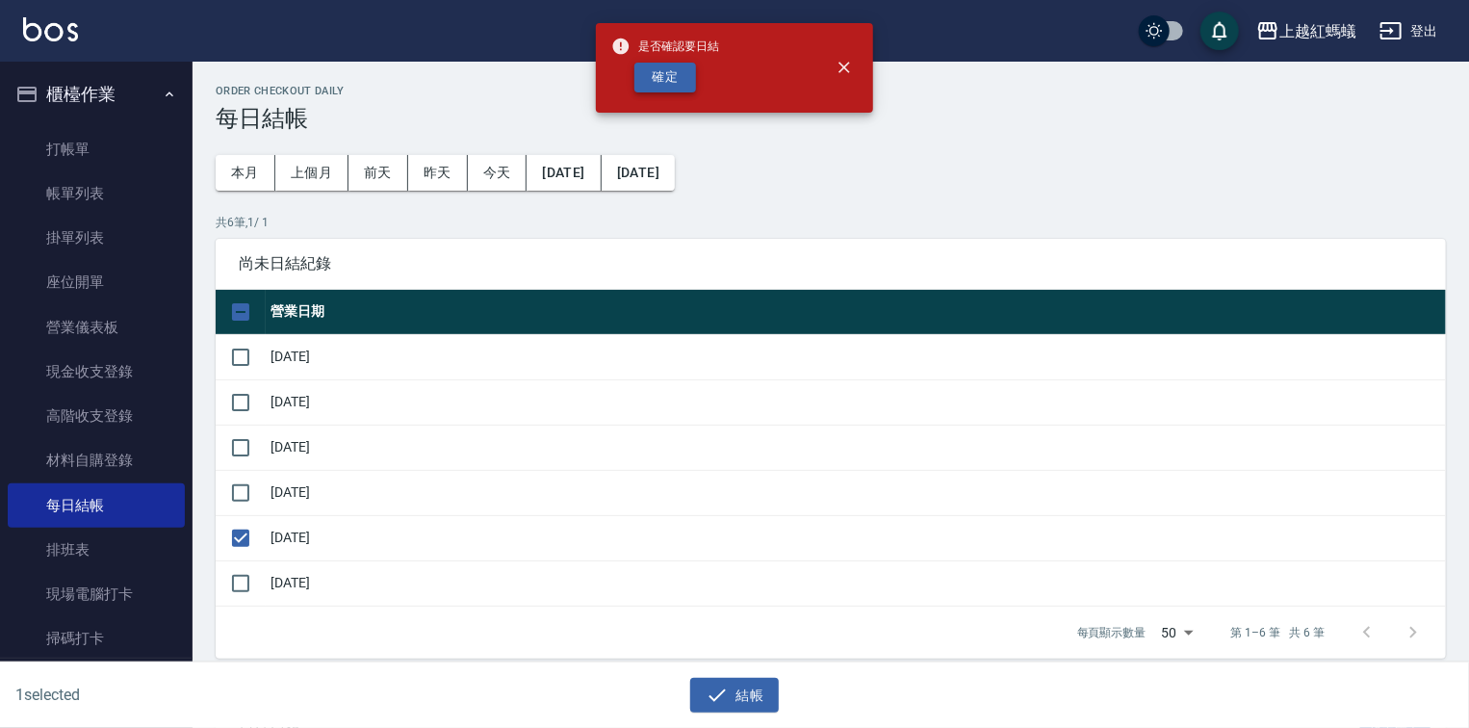
click at [681, 79] on button "確定" at bounding box center [666, 78] width 62 height 30
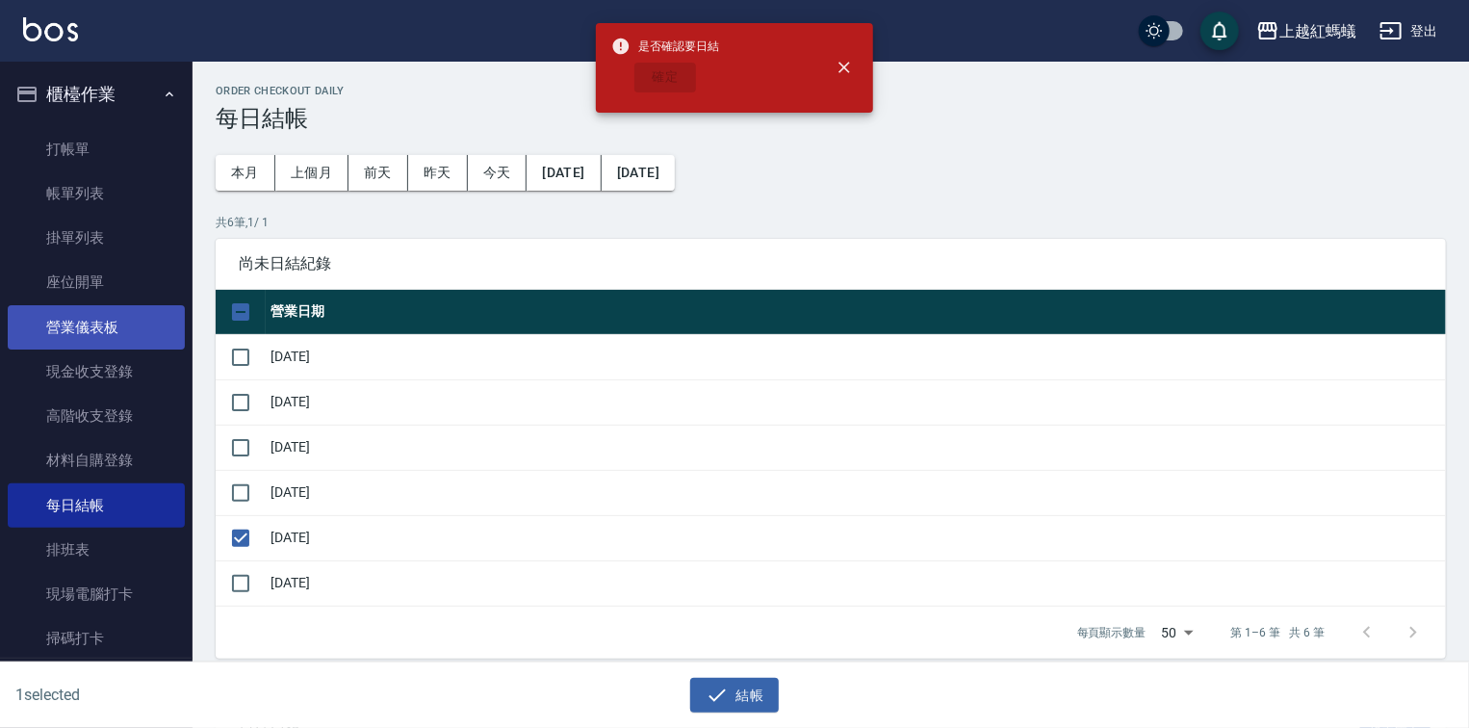
checkbox input "false"
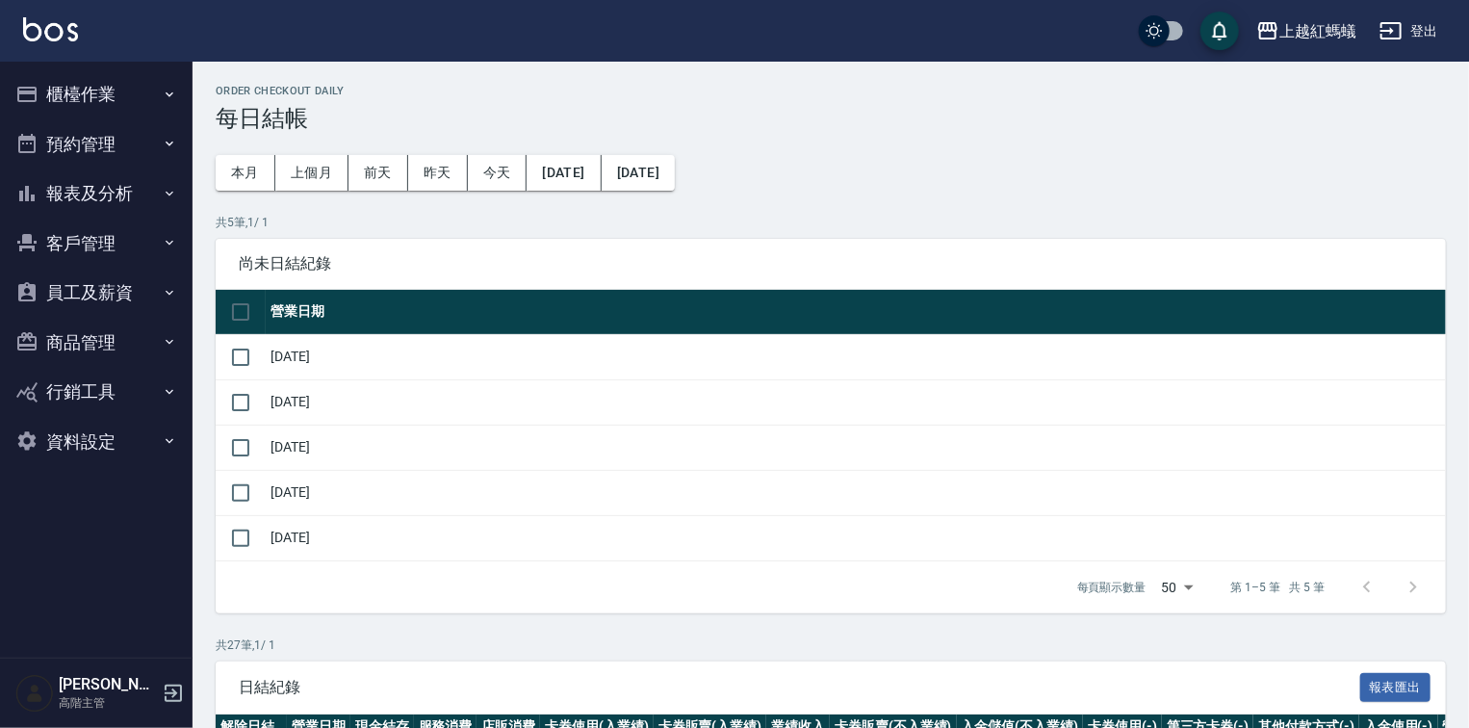
click at [94, 182] on button "報表及分析" at bounding box center [96, 194] width 177 height 50
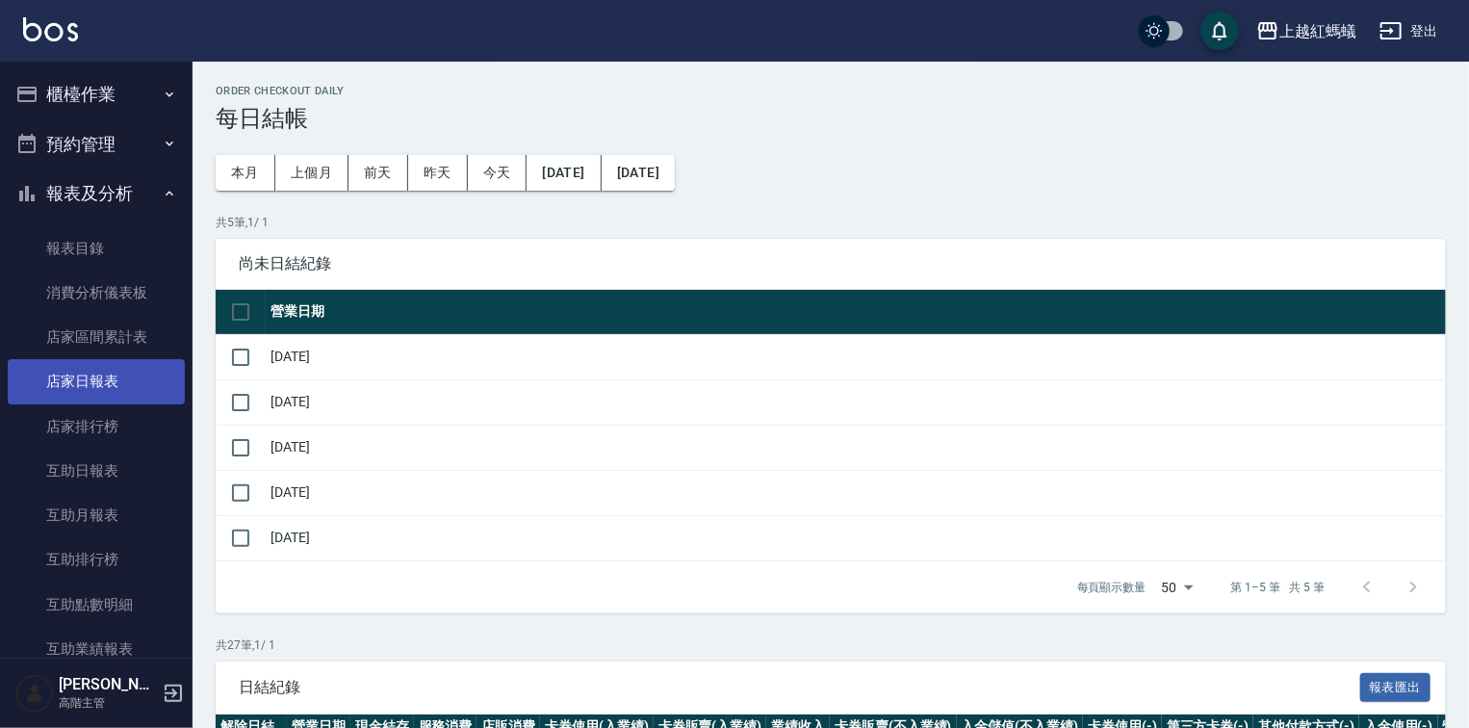
click at [119, 385] on link "店家日報表" at bounding box center [96, 381] width 177 height 44
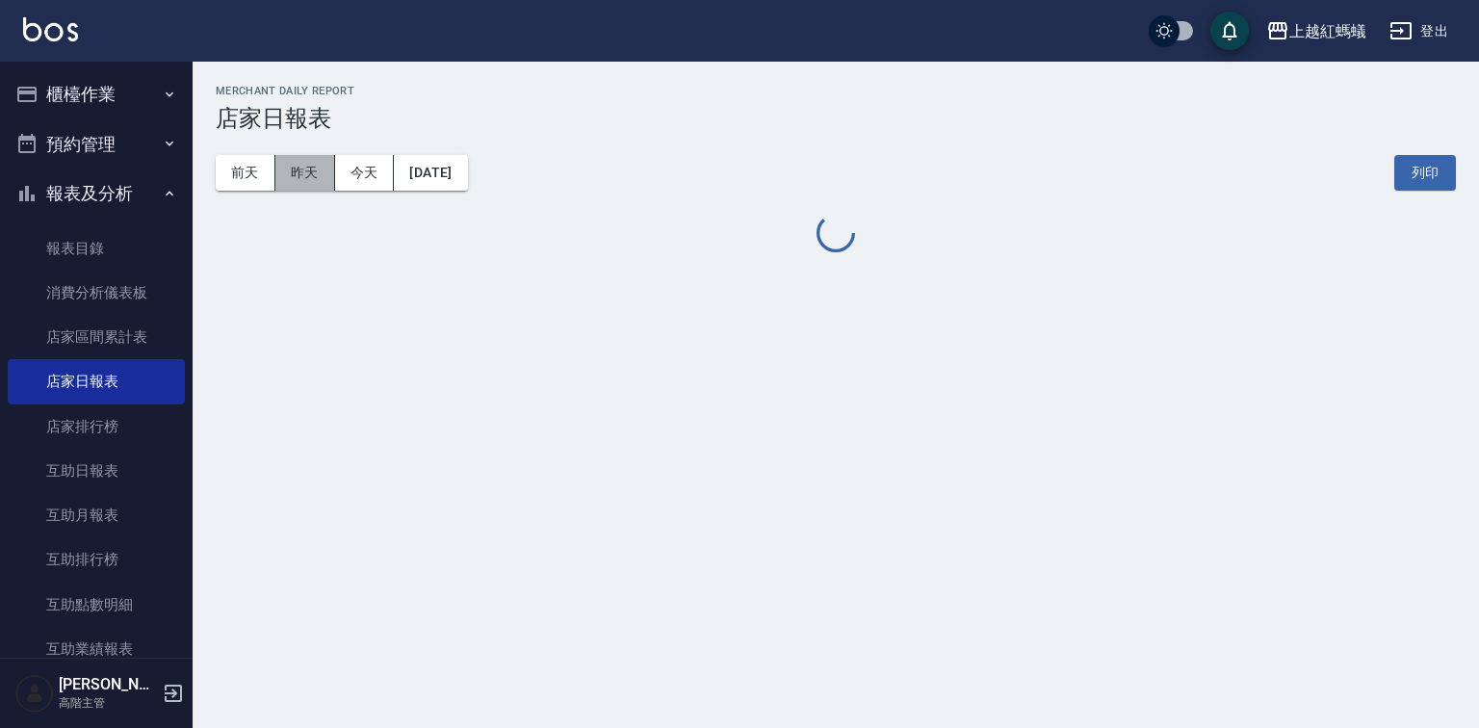
click at [289, 175] on button "昨天" at bounding box center [305, 173] width 60 height 36
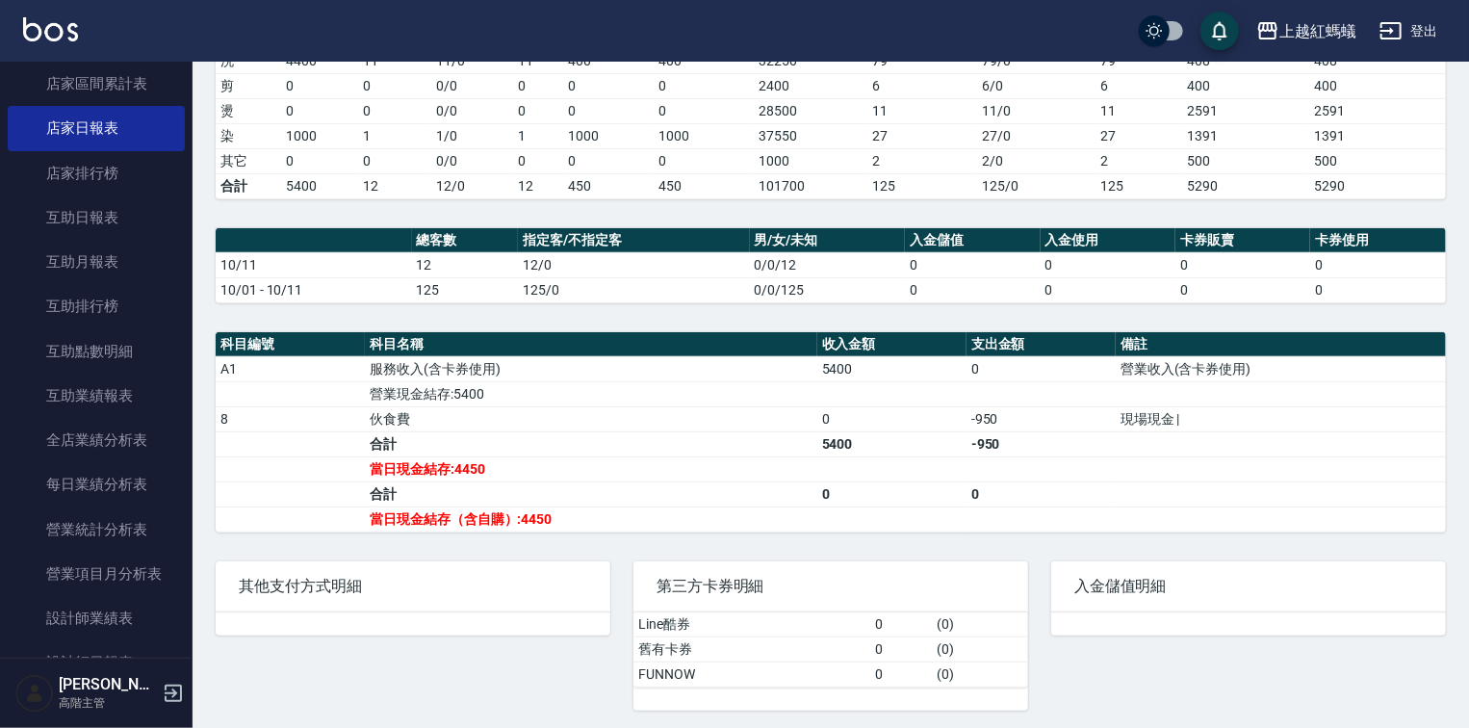
scroll to position [539, 0]
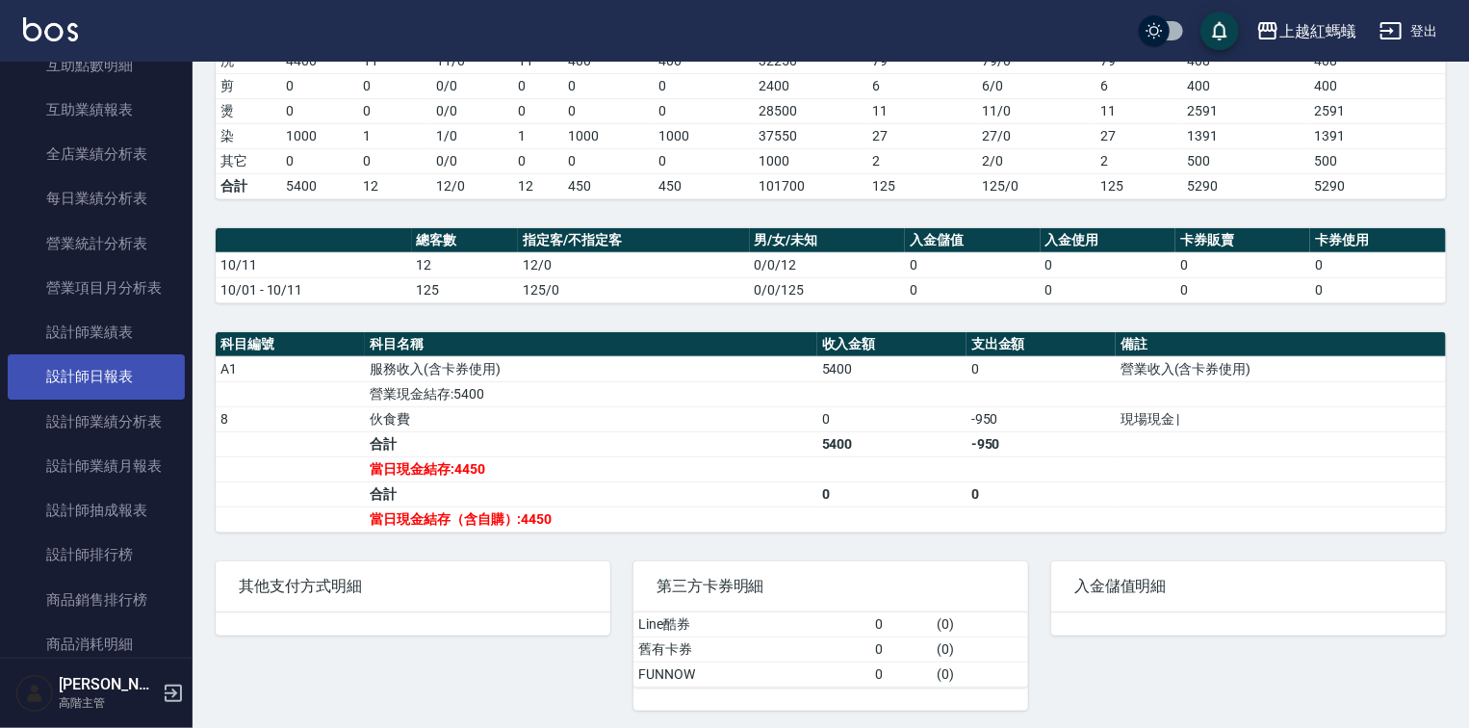
click at [115, 387] on link "設計師日報表" at bounding box center [96, 376] width 177 height 44
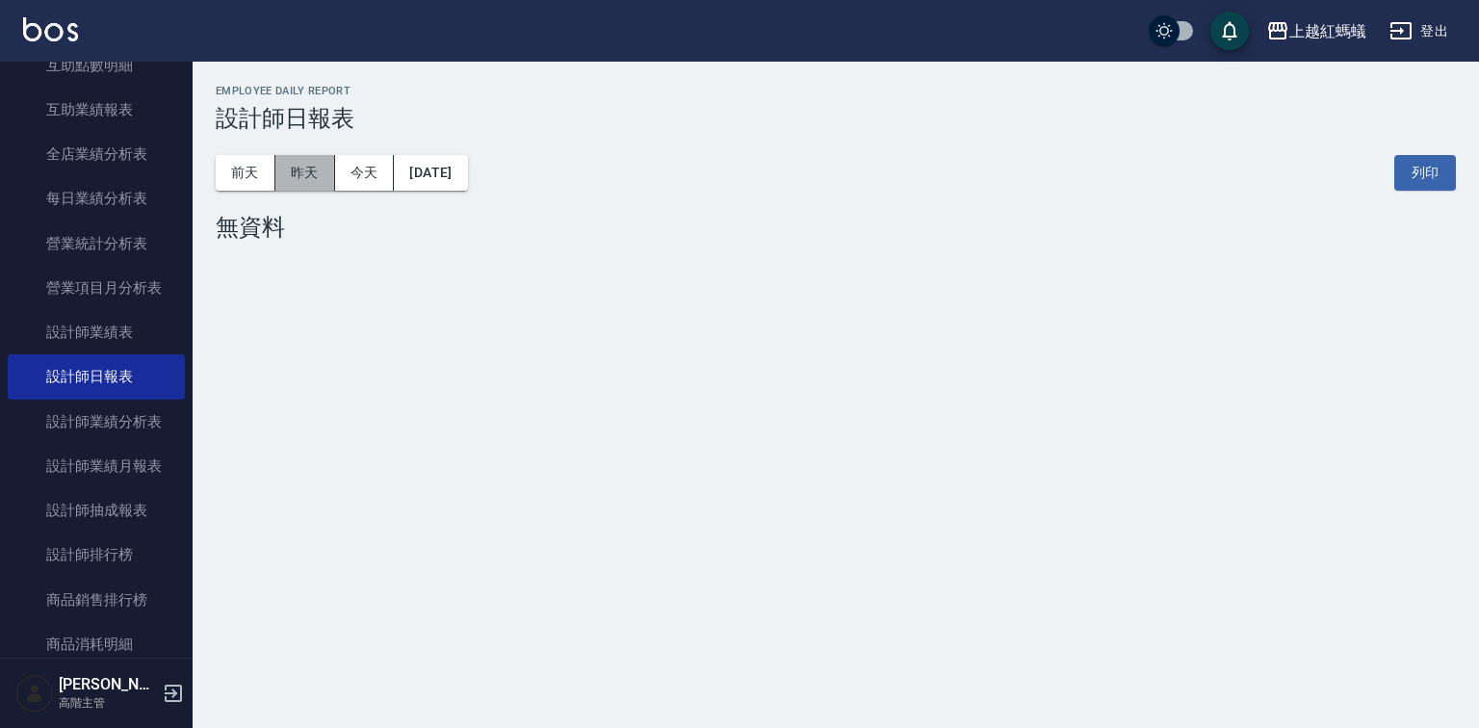
click at [315, 173] on button "昨天" at bounding box center [305, 173] width 60 height 36
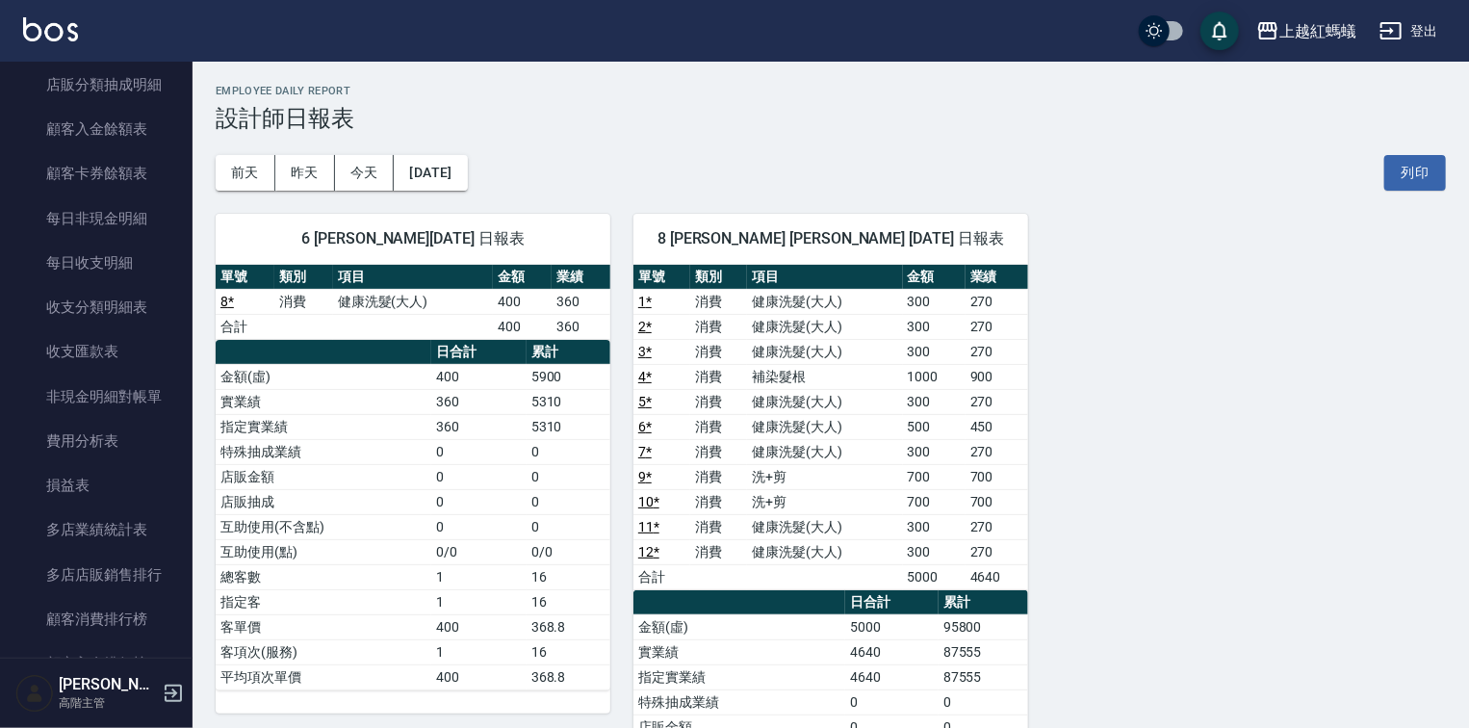
scroll to position [1761, 0]
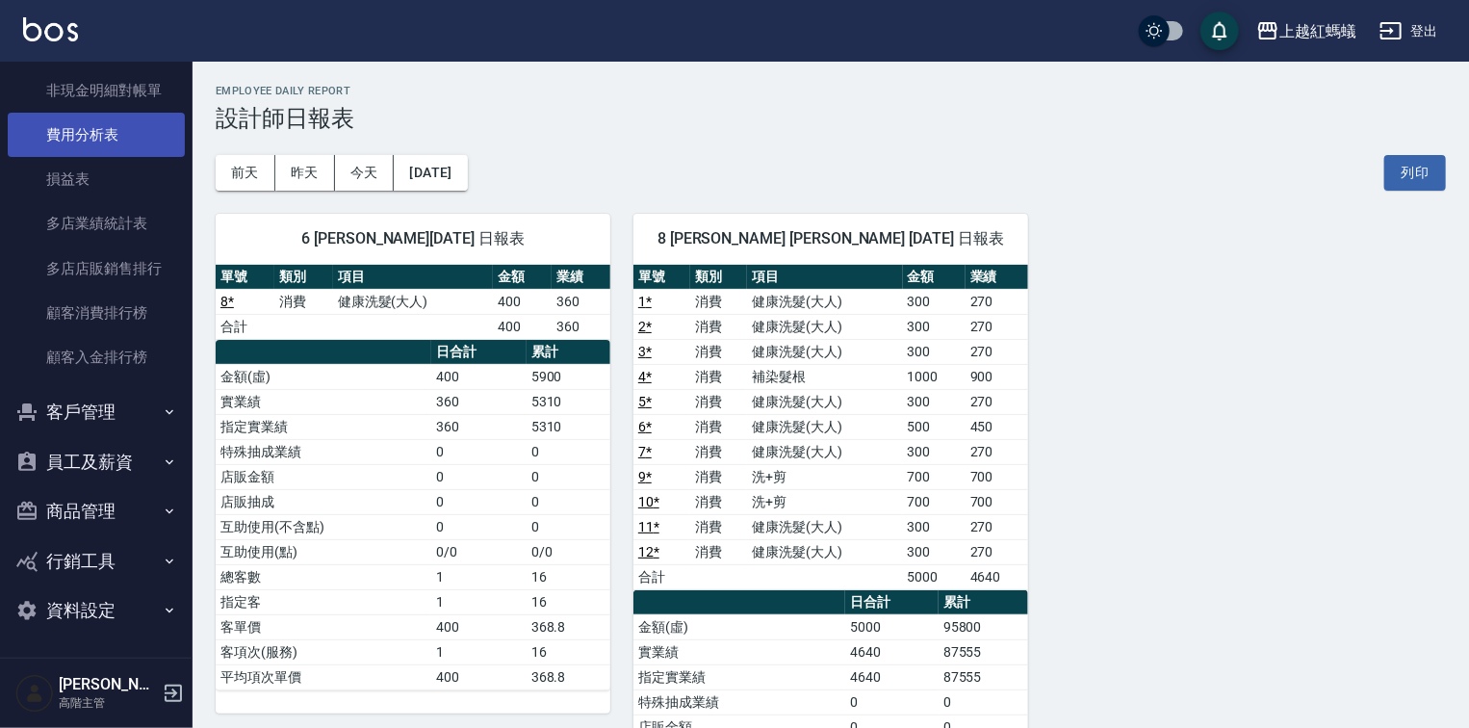
click at [135, 124] on link "費用分析表" at bounding box center [96, 135] width 177 height 44
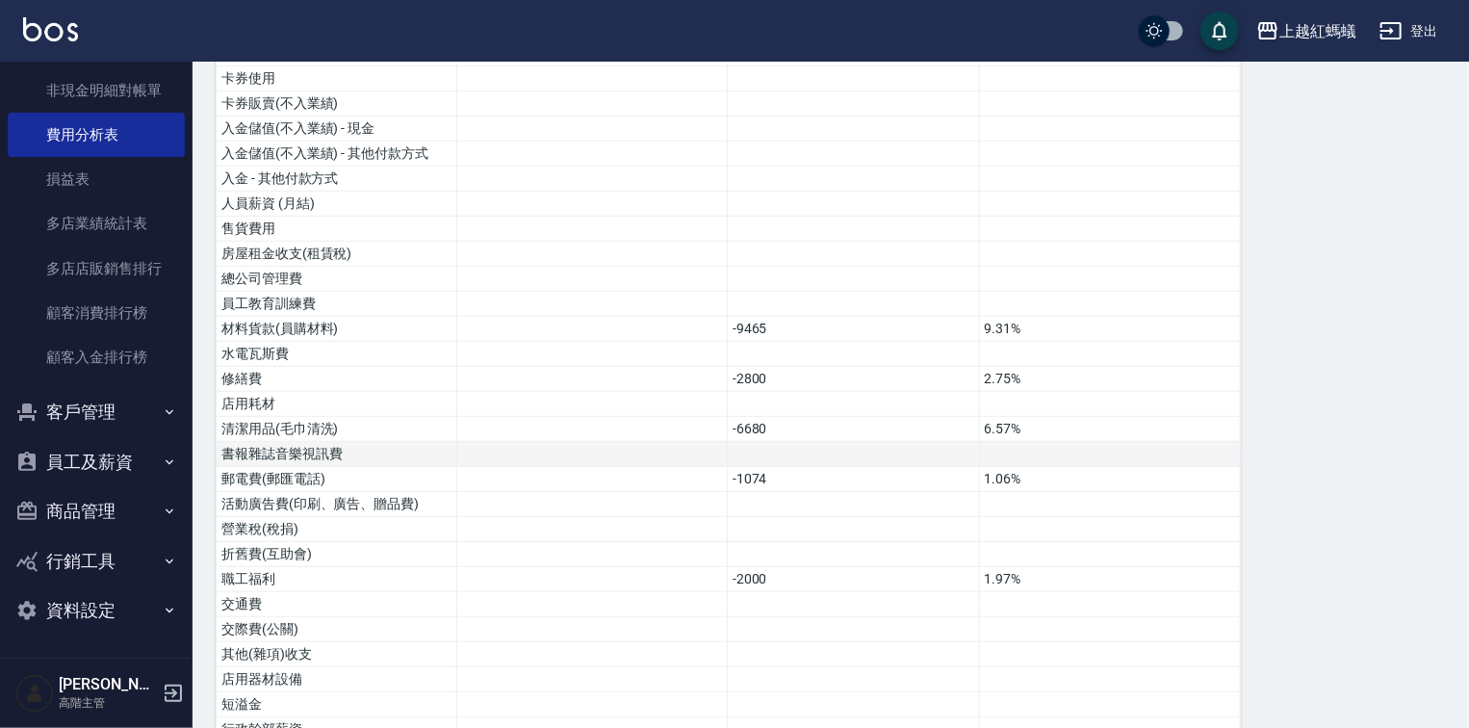
scroll to position [934, 0]
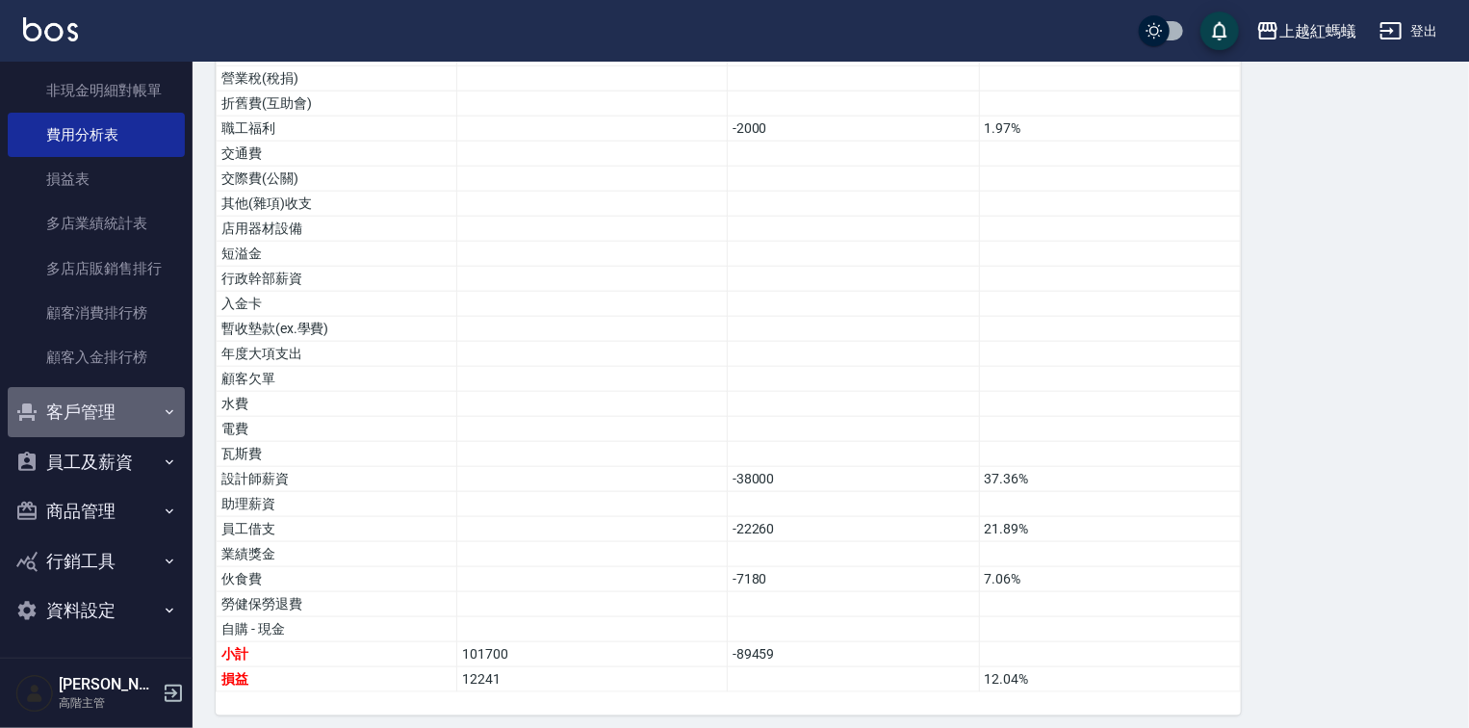
click at [111, 417] on button "客戶管理" at bounding box center [96, 412] width 177 height 50
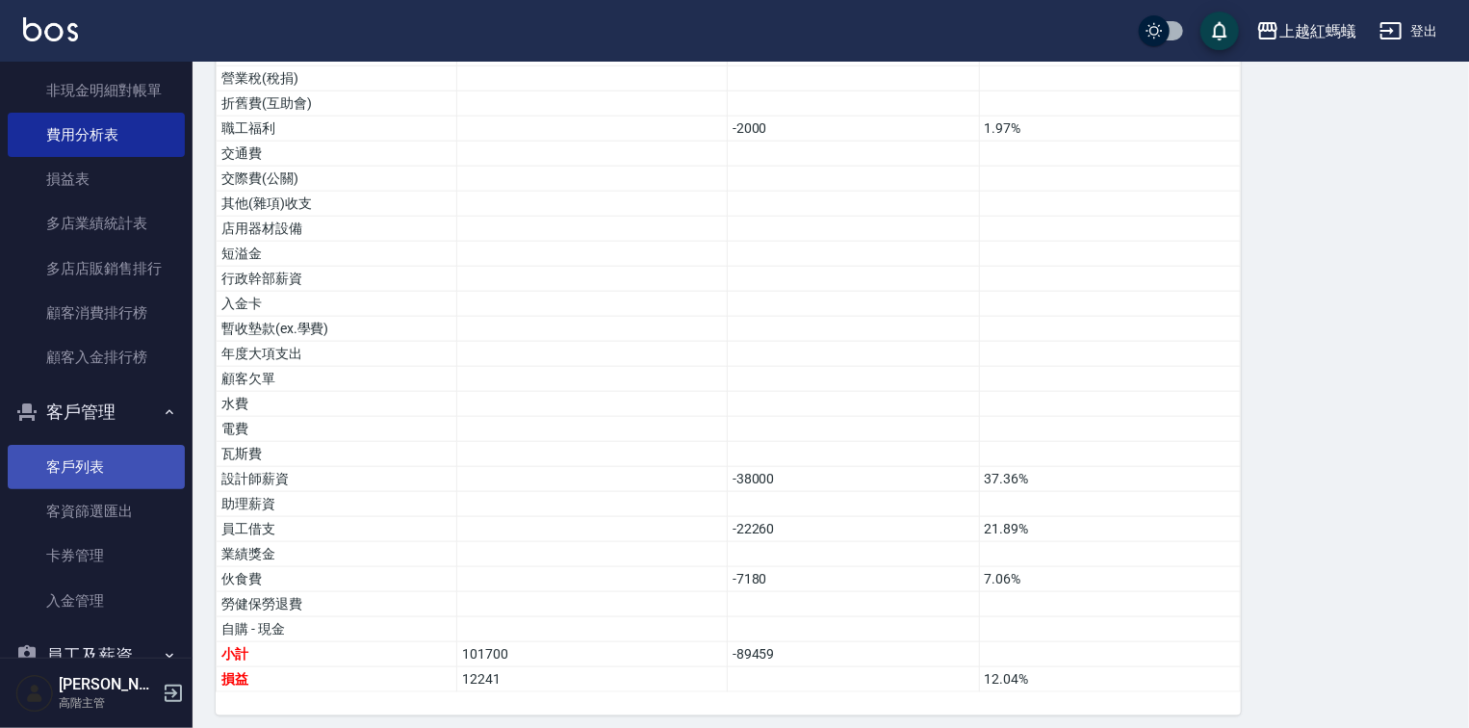
click at [99, 457] on link "客戶列表" at bounding box center [96, 467] width 177 height 44
